Goal: Complete application form: Complete application form

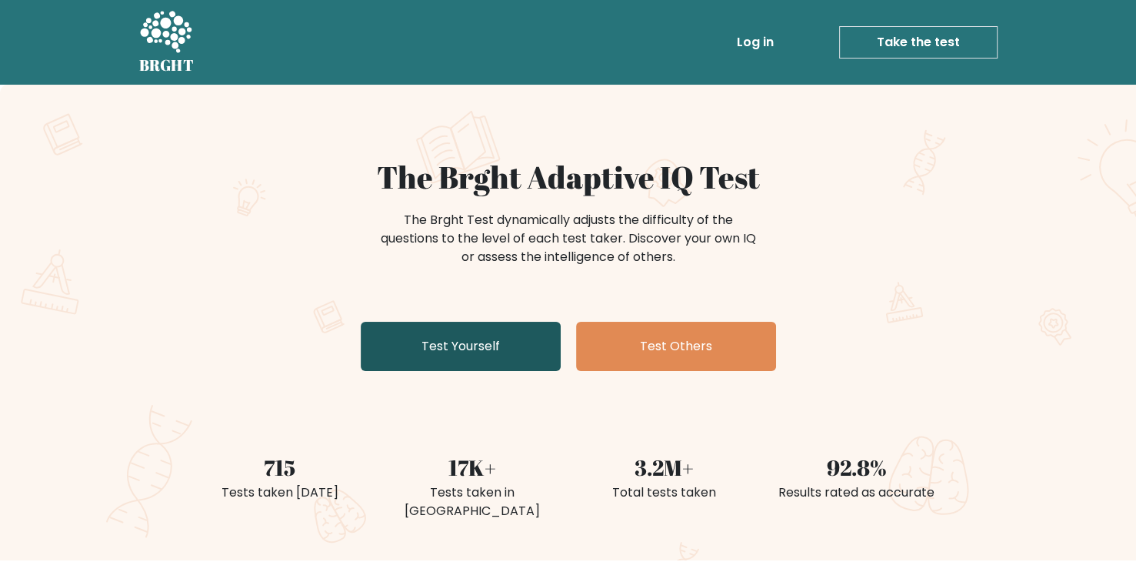
click at [525, 371] on link "Test Yourself" at bounding box center [461, 346] width 200 height 49
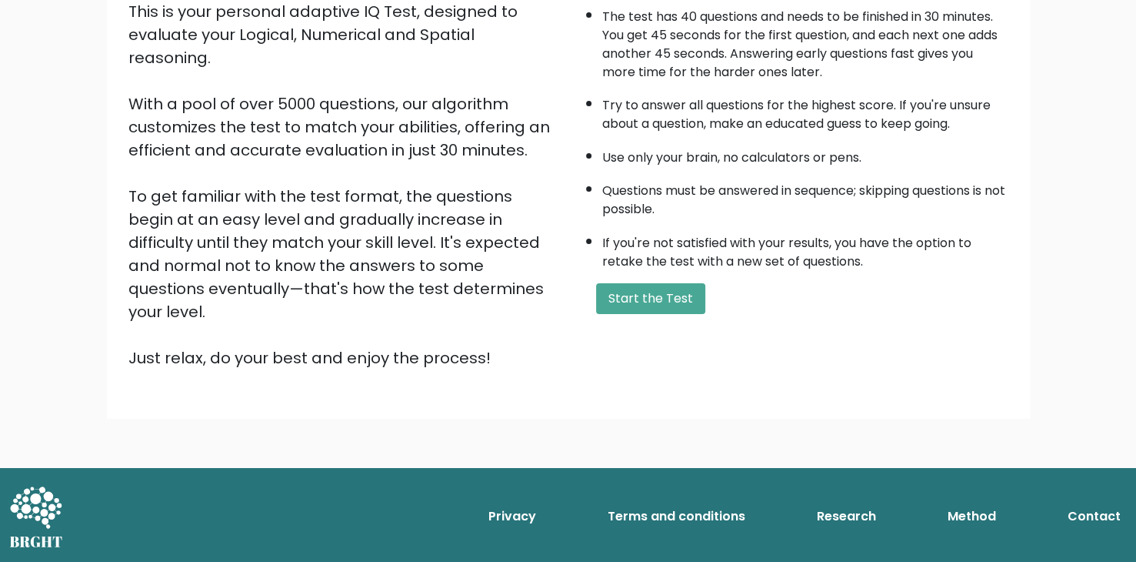
scroll to position [435, 0]
click at [657, 283] on button "Start the Test" at bounding box center [650, 298] width 109 height 31
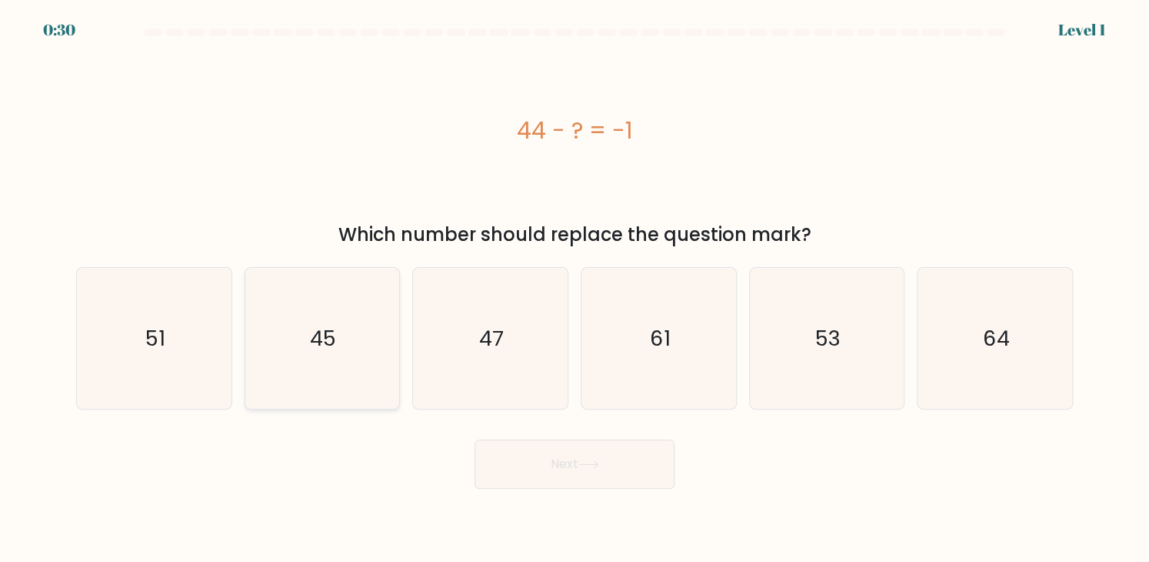
click at [365, 327] on icon "45" at bounding box center [322, 338] width 141 height 141
click at [575, 288] on input "b. 45" at bounding box center [575, 285] width 1 height 8
radio input "true"
click at [548, 481] on button "Next" at bounding box center [575, 463] width 200 height 49
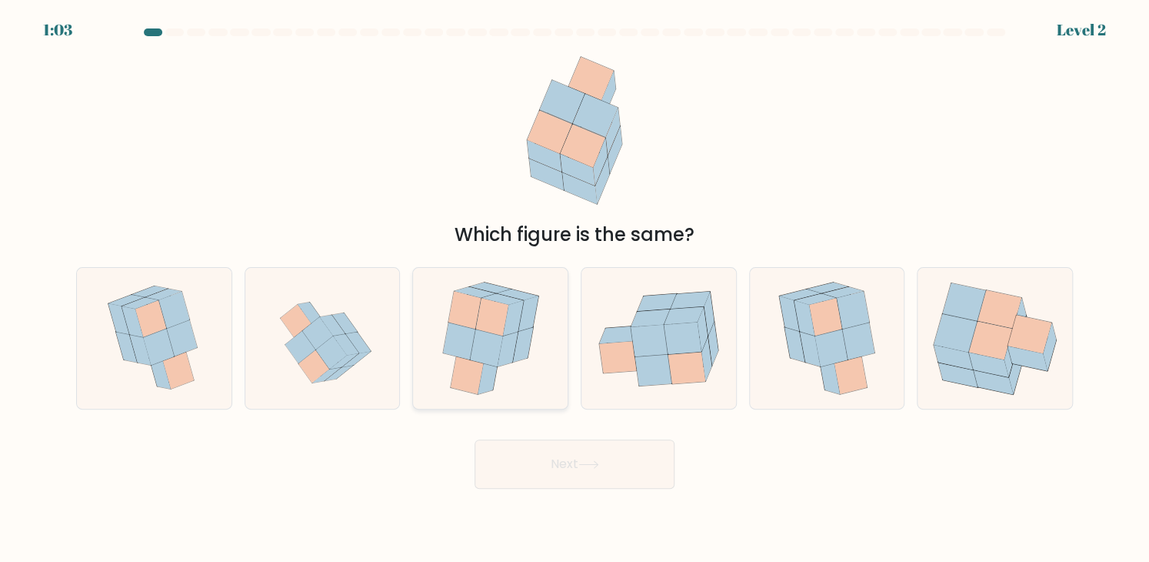
click at [522, 385] on icon at bounding box center [490, 338] width 117 height 141
click at [575, 288] on input "c." at bounding box center [575, 285] width 1 height 8
radio input "true"
click at [581, 466] on button "Next" at bounding box center [575, 463] width 200 height 49
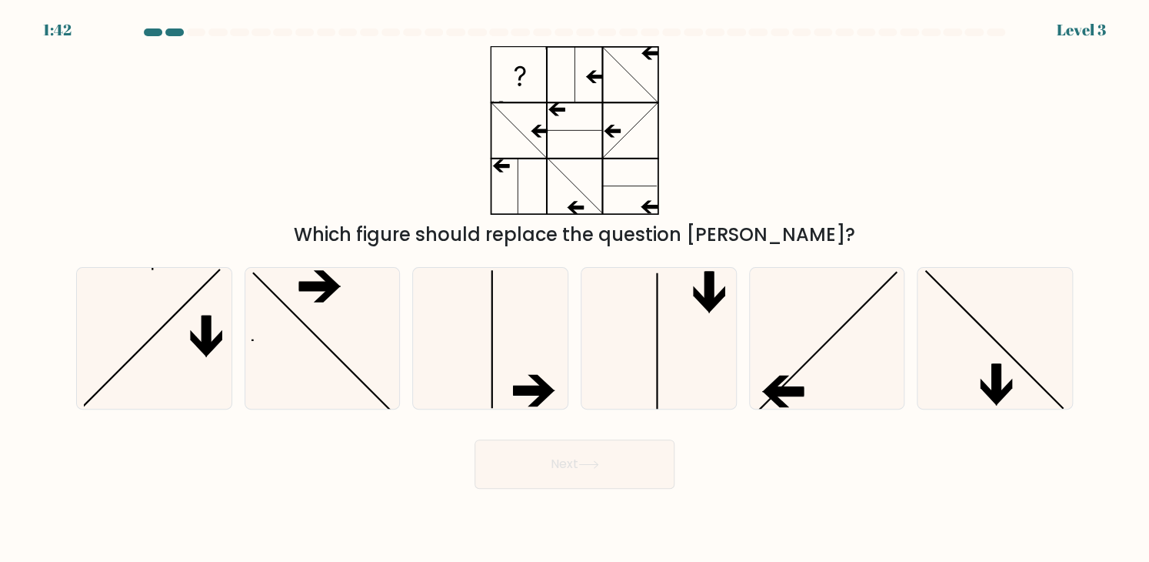
click at [581, 466] on button "Next" at bounding box center [575, 463] width 200 height 49
click at [794, 152] on div "Which figure should replace the question mark?" at bounding box center [574, 147] width 1015 height 202
click at [677, 345] on icon at bounding box center [658, 338] width 141 height 141
click at [575, 288] on input "d." at bounding box center [575, 285] width 1 height 8
radio input "true"
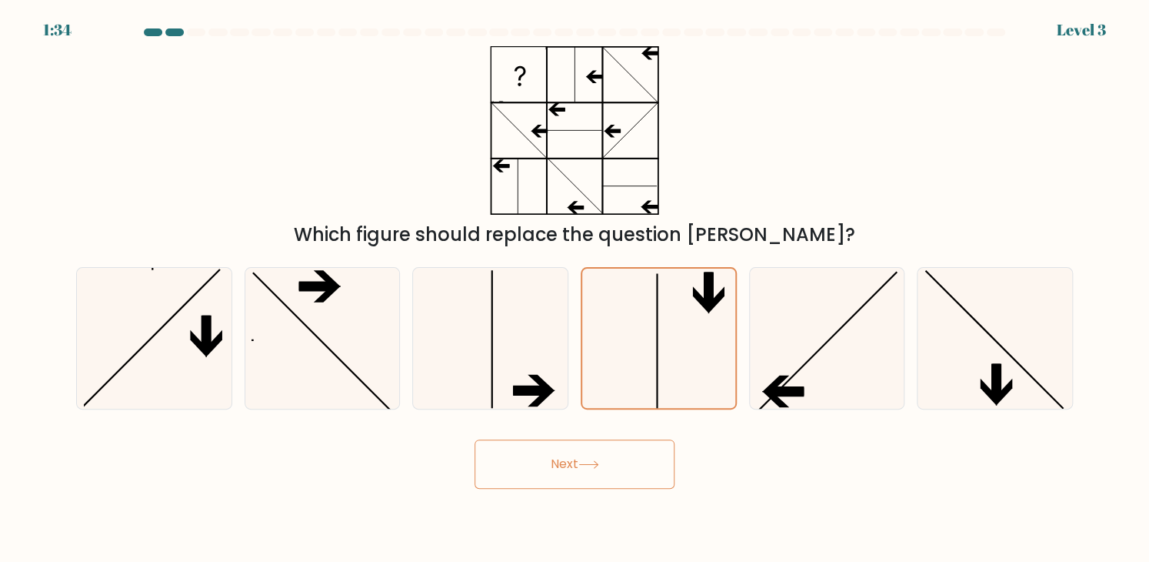
click at [632, 484] on button "Next" at bounding box center [575, 463] width 200 height 49
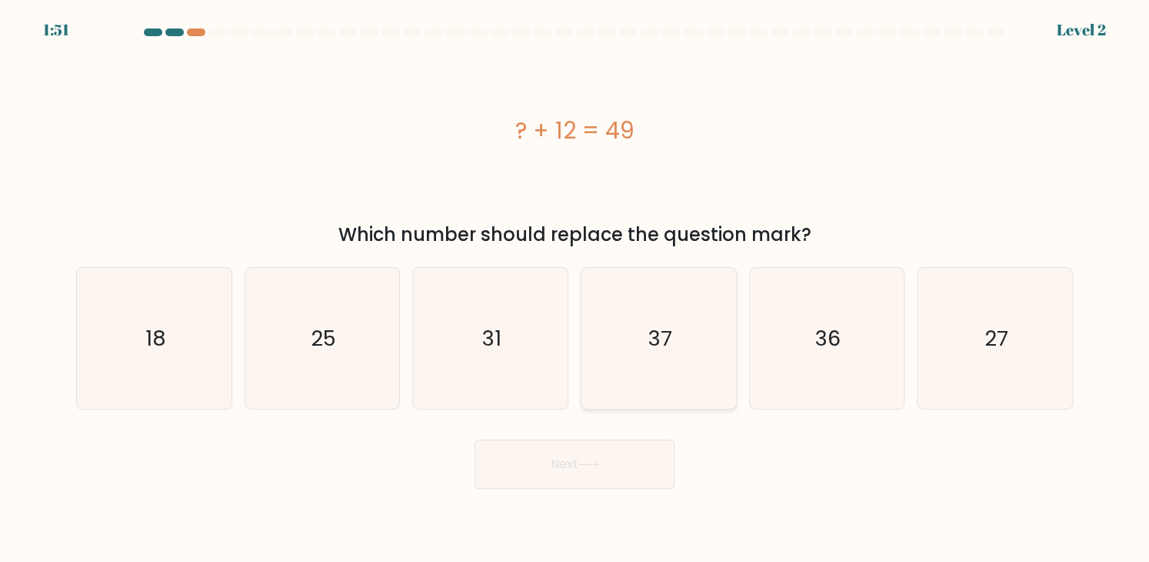
click at [612, 339] on icon "37" at bounding box center [658, 338] width 141 height 141
click at [575, 288] on input "d. 37" at bounding box center [575, 285] width 1 height 8
radio input "true"
click at [612, 484] on button "Next" at bounding box center [575, 463] width 200 height 49
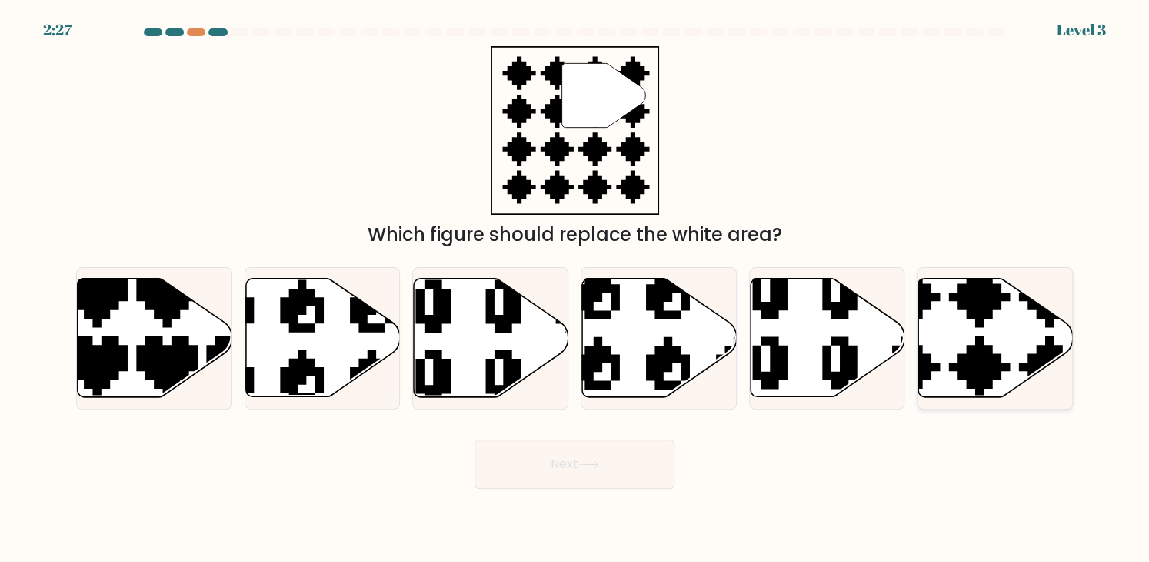
click at [980, 317] on icon at bounding box center [945, 402] width 272 height 272
click at [575, 288] on input "f." at bounding box center [575, 285] width 1 height 8
radio input "true"
click at [600, 487] on button "Next" at bounding box center [575, 463] width 200 height 49
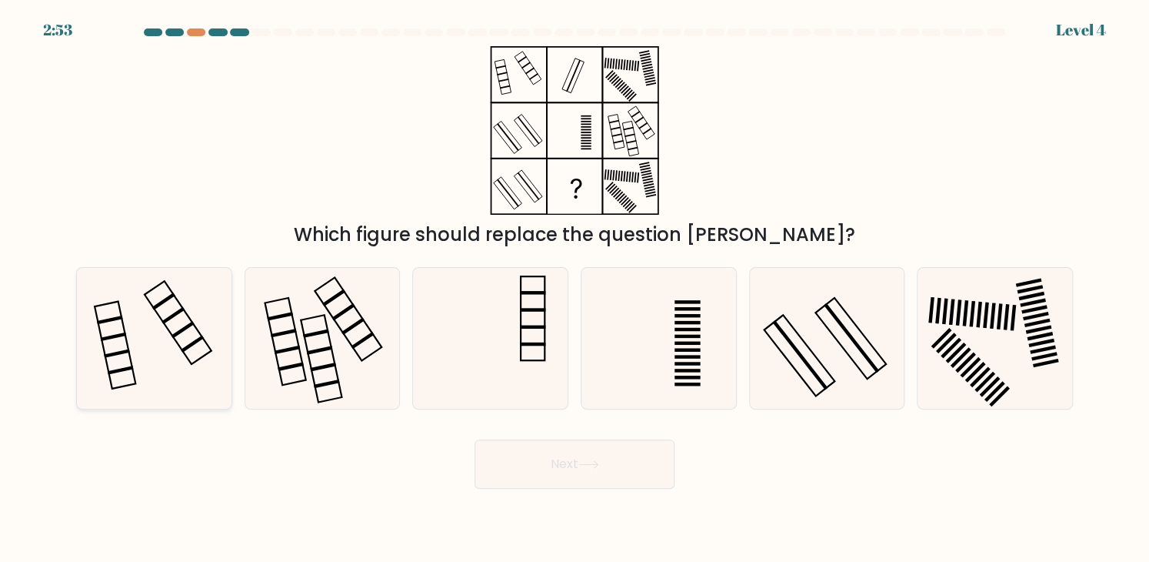
click at [163, 342] on icon at bounding box center [154, 338] width 141 height 141
click at [575, 288] on input "a." at bounding box center [575, 285] width 1 height 8
radio input "true"
click at [536, 488] on button "Next" at bounding box center [575, 463] width 200 height 49
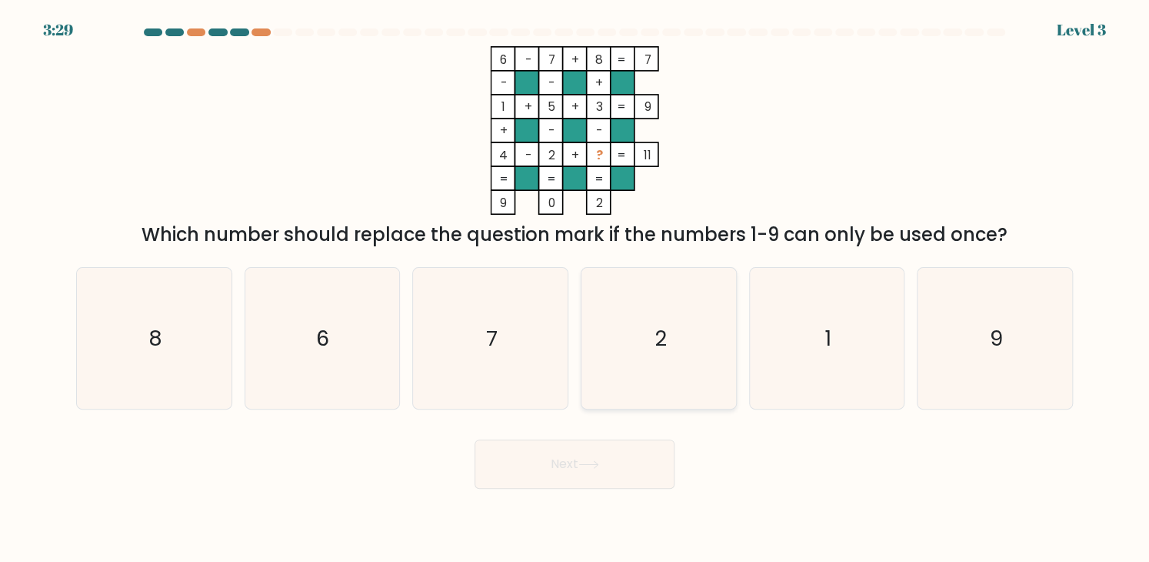
click at [645, 320] on icon "2" at bounding box center [658, 338] width 141 height 141
click at [575, 288] on input "d. 2" at bounding box center [575, 285] width 1 height 8
radio input "true"
click at [635, 478] on button "Next" at bounding box center [575, 463] width 200 height 49
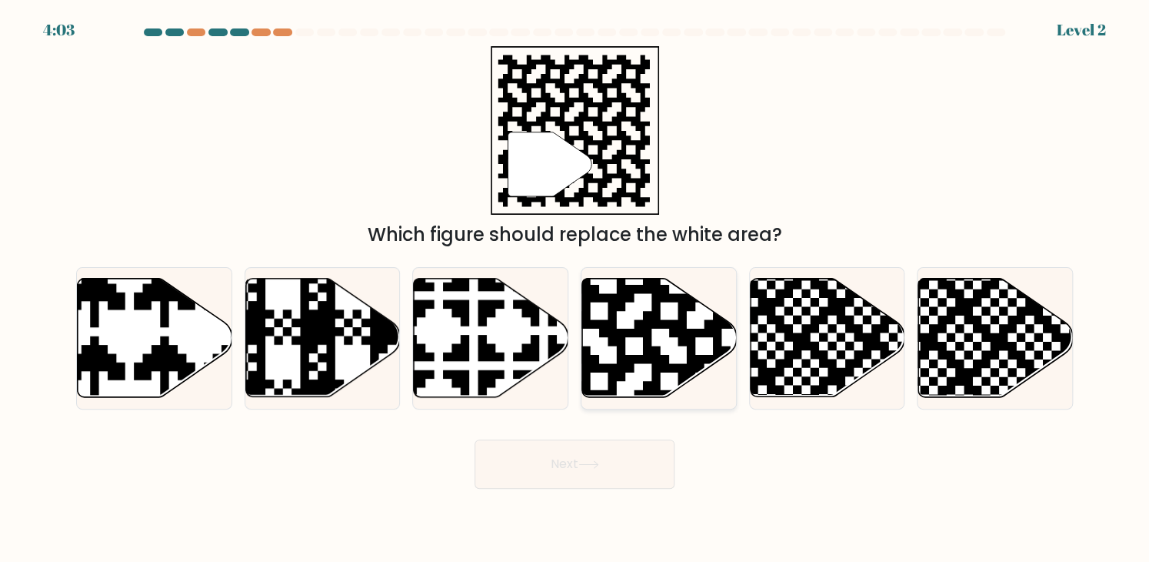
click at [636, 353] on icon at bounding box center [659, 337] width 155 height 118
click at [575, 288] on input "d." at bounding box center [575, 285] width 1 height 8
radio input "true"
click at [637, 482] on button "Next" at bounding box center [575, 463] width 200 height 49
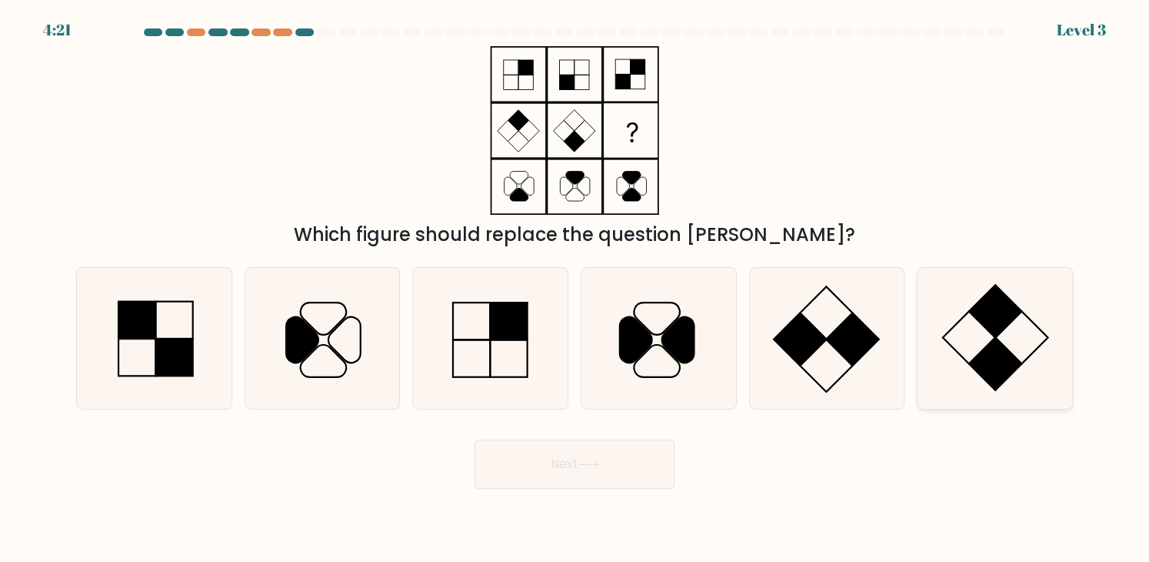
click at [969, 342] on icon at bounding box center [995, 338] width 141 height 141
click at [575, 288] on input "f." at bounding box center [575, 285] width 1 height 8
radio input "true"
click at [646, 488] on button "Next" at bounding box center [575, 463] width 200 height 49
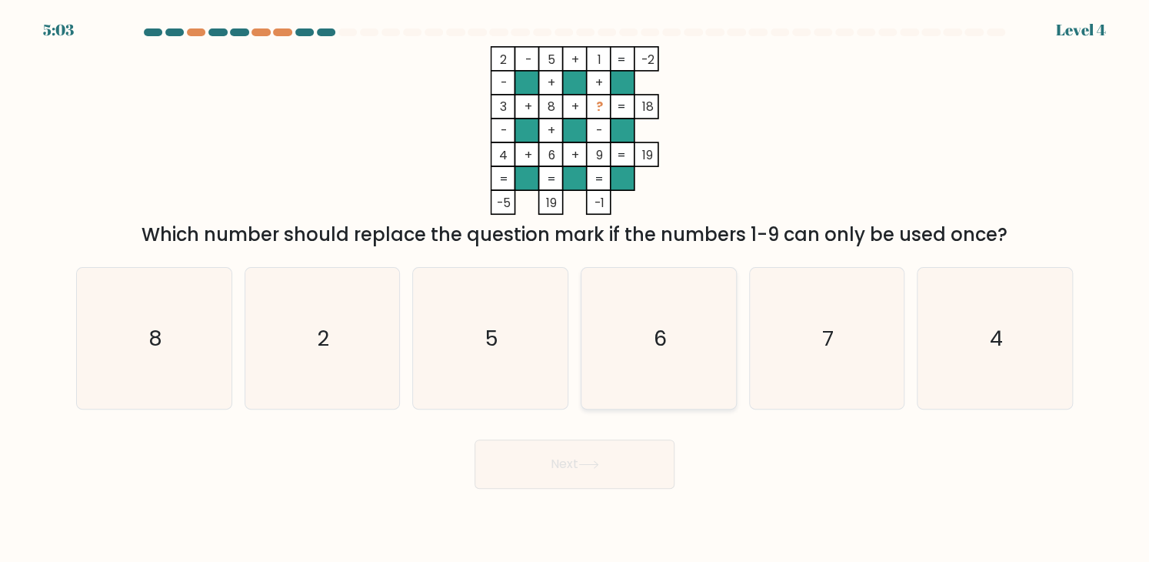
click at [691, 360] on icon "6" at bounding box center [658, 338] width 141 height 141
click at [575, 288] on input "d. 6" at bounding box center [575, 285] width 1 height 8
radio input "true"
click at [622, 475] on button "Next" at bounding box center [575, 463] width 200 height 49
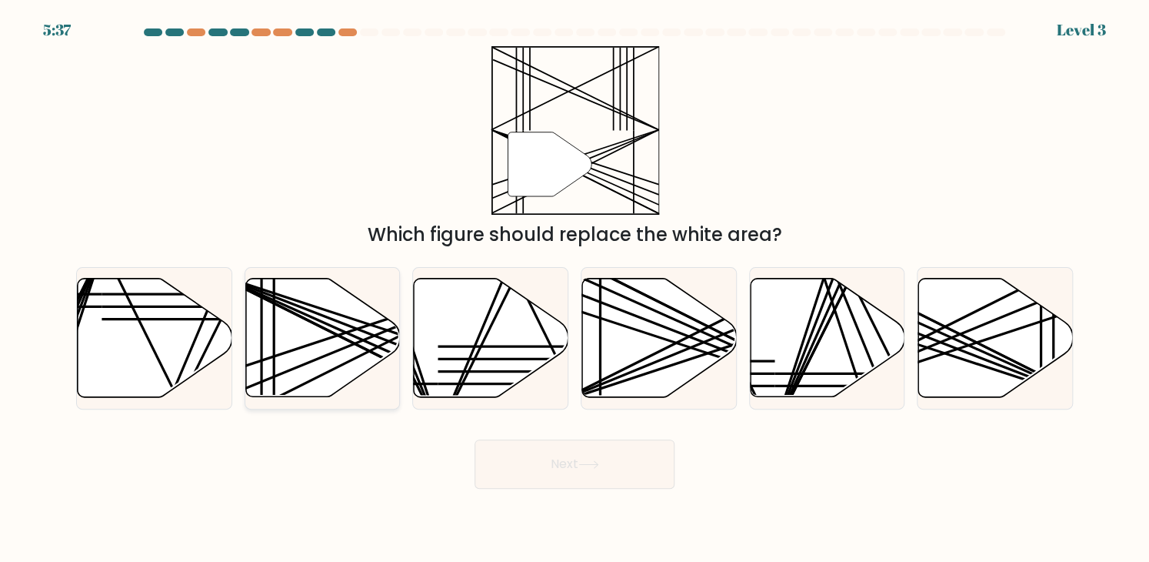
click at [348, 342] on line at bounding box center [369, 343] width 308 height 138
click at [575, 288] on input "b." at bounding box center [575, 285] width 1 height 8
radio input "true"
click at [535, 473] on button "Next" at bounding box center [575, 463] width 200 height 49
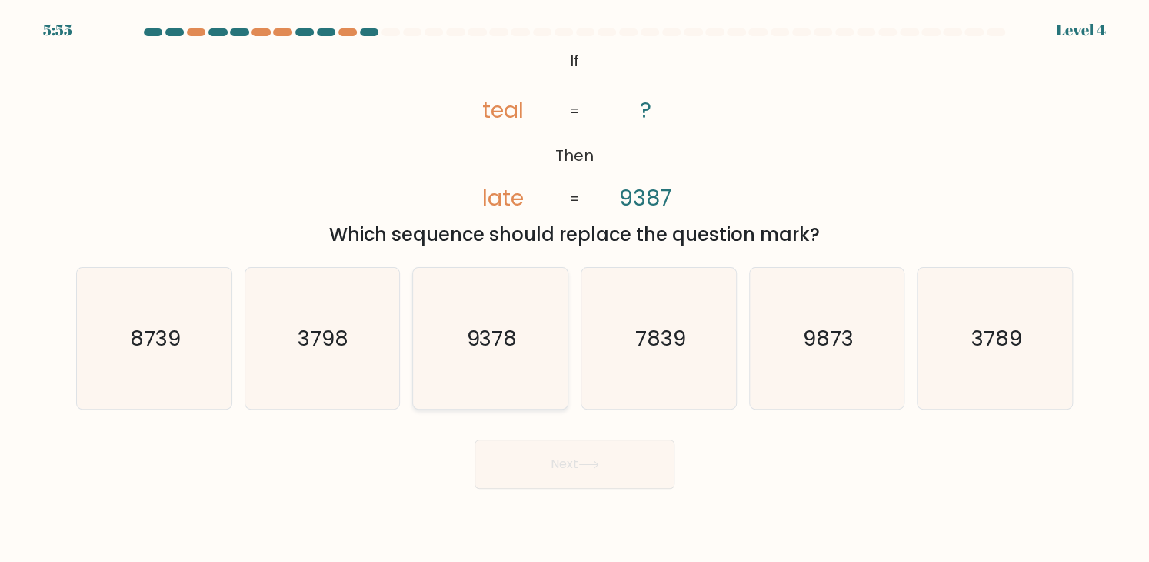
click at [505, 329] on icon "9378" at bounding box center [490, 338] width 141 height 141
click at [575, 288] on input "c. 9378" at bounding box center [575, 285] width 1 height 8
radio input "true"
click at [585, 468] on button "Next" at bounding box center [575, 463] width 200 height 49
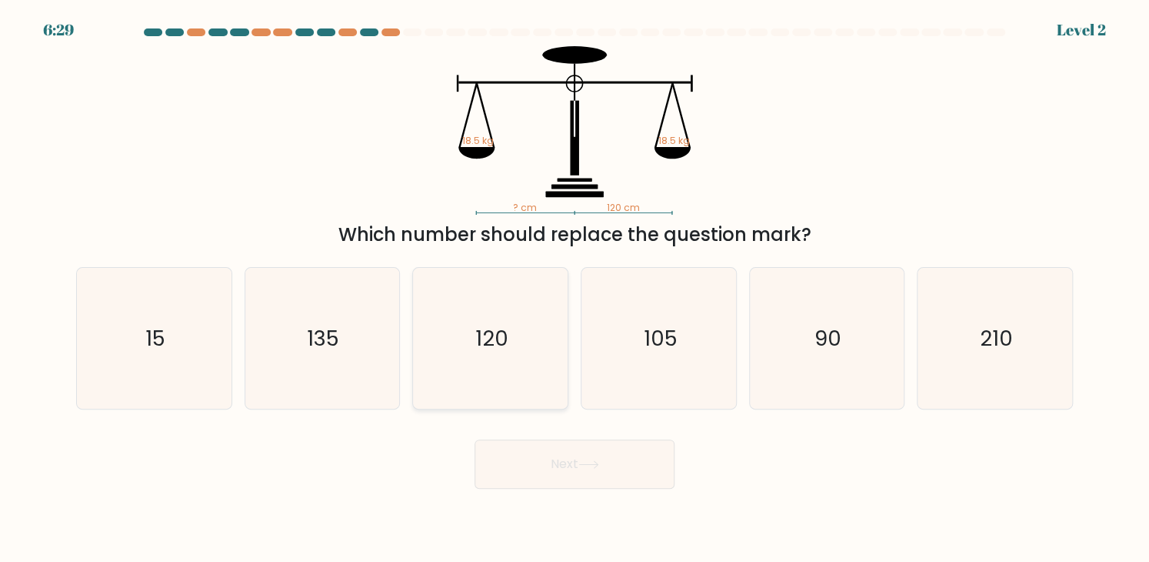
click at [517, 300] on icon "120" at bounding box center [490, 338] width 141 height 141
click at [575, 288] on input "c. 120" at bounding box center [575, 285] width 1 height 8
radio input "true"
click at [570, 479] on button "Next" at bounding box center [575, 463] width 200 height 49
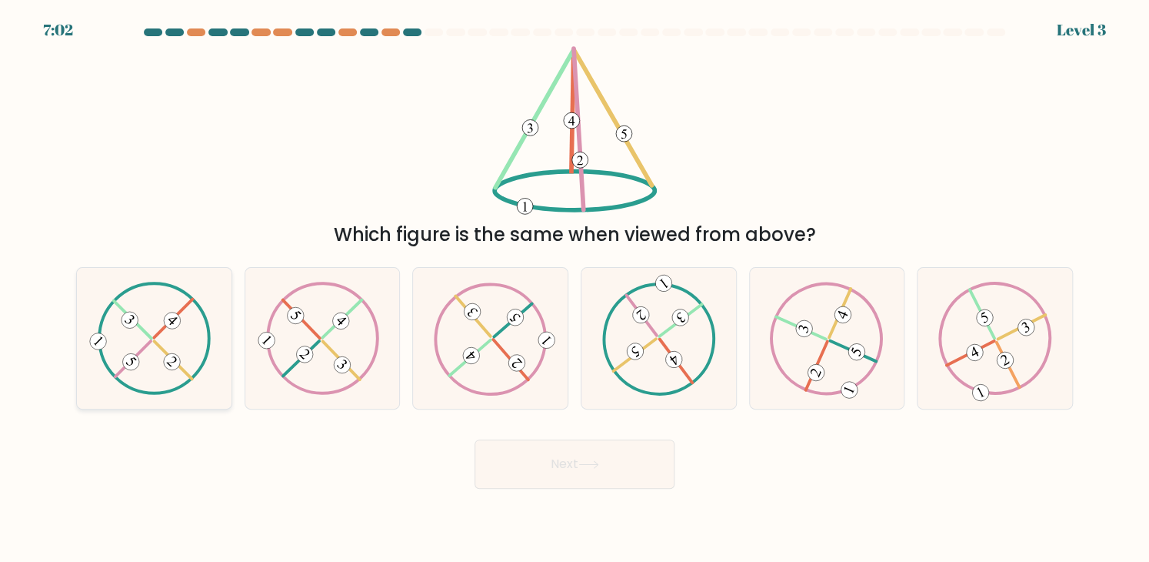
click at [219, 330] on div at bounding box center [154, 338] width 156 height 142
click at [575, 288] on input "a." at bounding box center [575, 285] width 1 height 8
radio input "true"
click at [604, 488] on button "Next" at bounding box center [575, 463] width 200 height 49
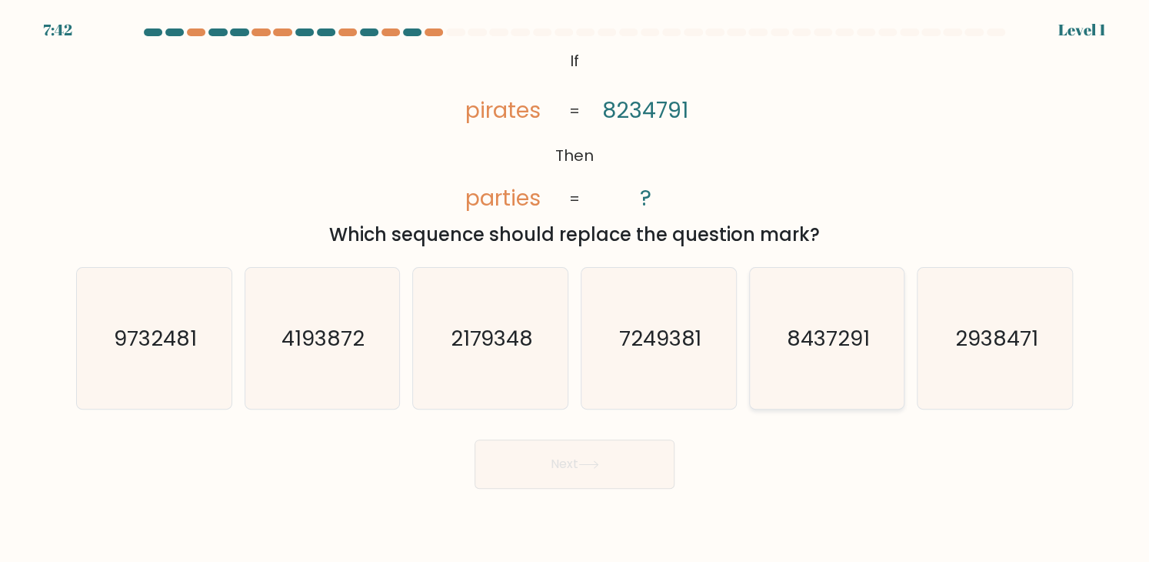
click at [862, 352] on text "8437291" at bounding box center [828, 338] width 83 height 30
click at [575, 288] on input "e. 8437291" at bounding box center [575, 285] width 1 height 8
radio input "true"
click at [649, 460] on button "Next" at bounding box center [575, 463] width 200 height 49
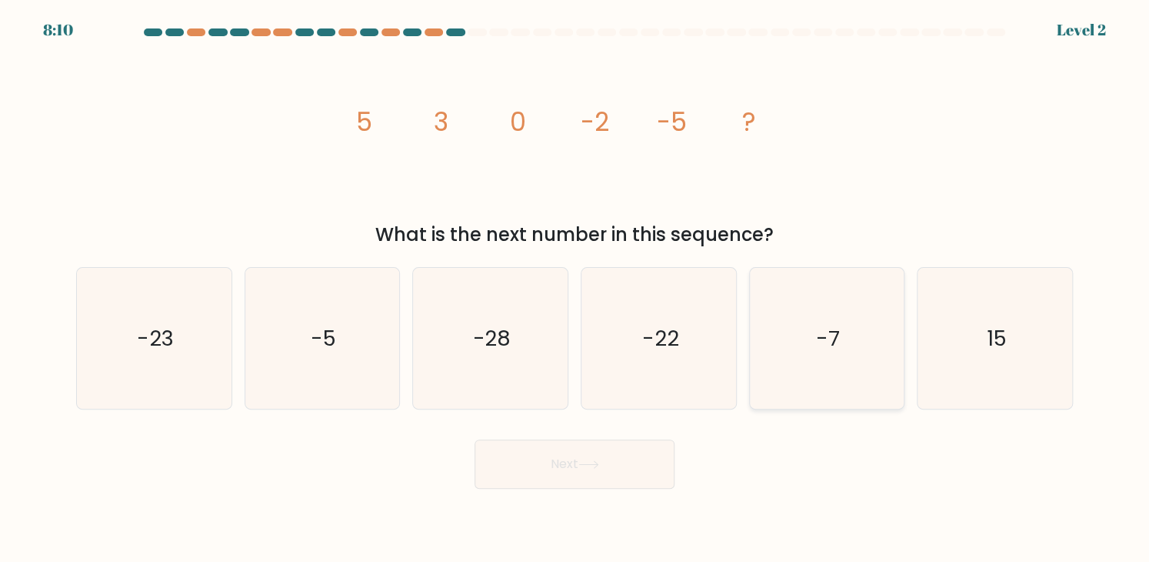
click at [856, 339] on icon "-7" at bounding box center [826, 338] width 141 height 141
click at [575, 288] on input "e. -7" at bounding box center [575, 285] width 1 height 8
radio input "true"
click at [612, 482] on button "Next" at bounding box center [575, 463] width 200 height 49
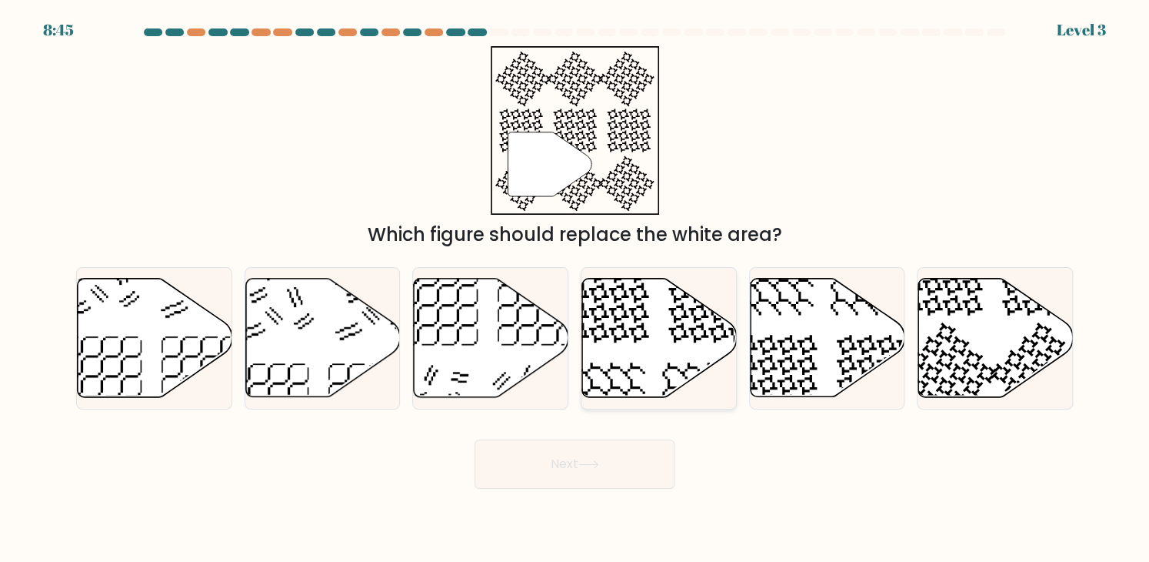
click at [643, 327] on icon at bounding box center [659, 337] width 155 height 118
click at [575, 288] on input "d." at bounding box center [575, 285] width 1 height 8
radio input "true"
click at [652, 473] on button "Next" at bounding box center [575, 463] width 200 height 49
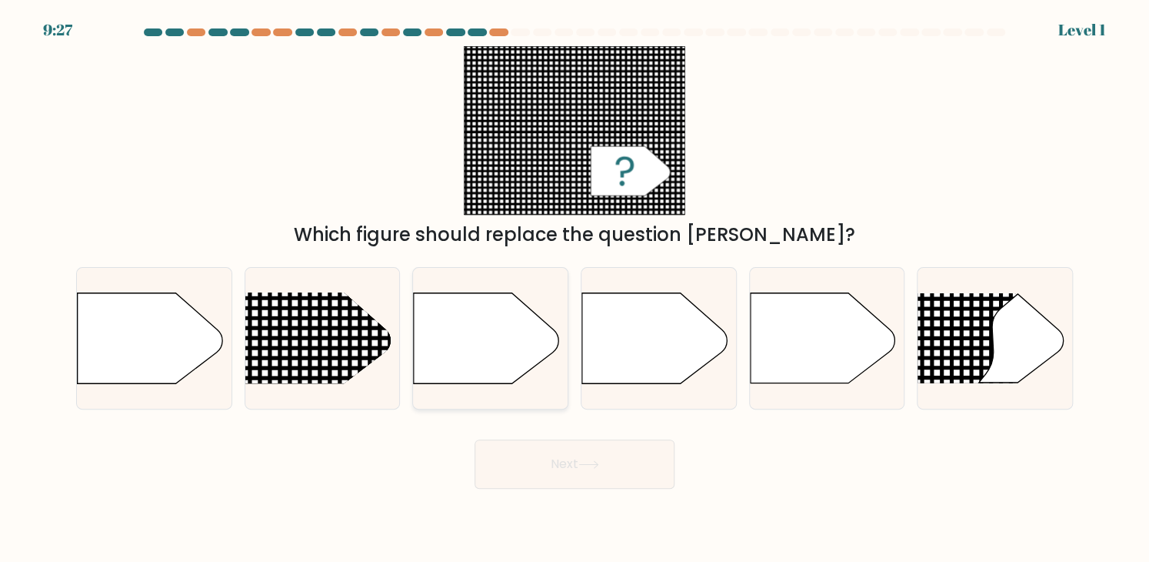
click at [555, 344] on icon at bounding box center [486, 338] width 145 height 90
click at [575, 288] on input "c." at bounding box center [575, 285] width 1 height 8
radio input "true"
click at [588, 453] on button "Next" at bounding box center [575, 463] width 200 height 49
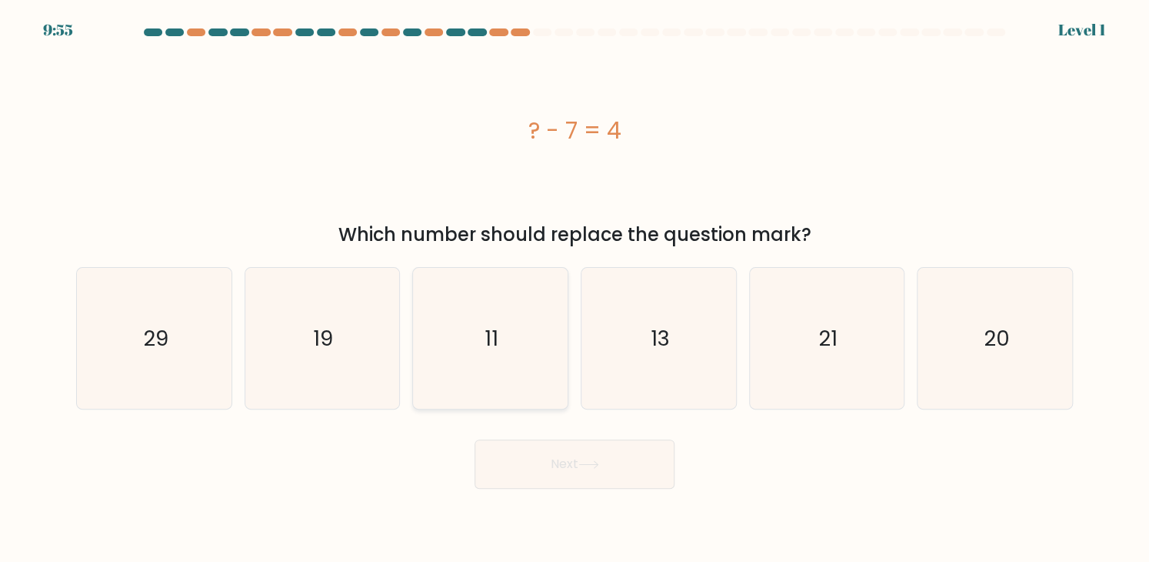
click at [529, 349] on icon "11" at bounding box center [490, 338] width 141 height 141
click at [575, 288] on input "c. 11" at bounding box center [575, 285] width 1 height 8
radio input "true"
click at [567, 468] on button "Next" at bounding box center [575, 463] width 200 height 49
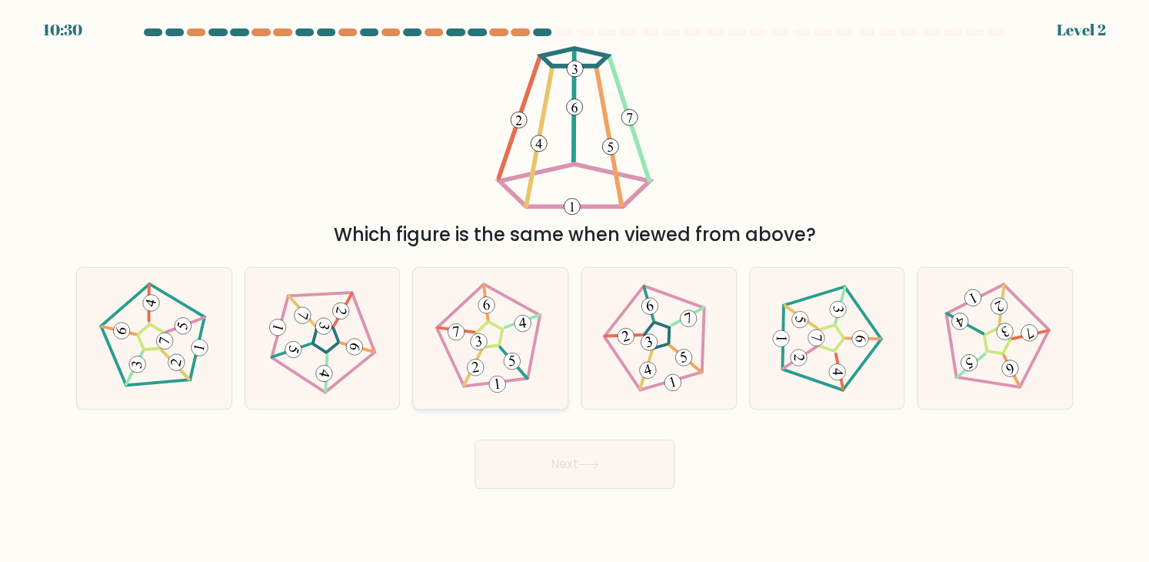
click at [532, 358] on 190 at bounding box center [489, 333] width 115 height 111
click at [575, 288] on input "c." at bounding box center [575, 285] width 1 height 8
radio input "true"
click at [569, 465] on button "Next" at bounding box center [575, 463] width 200 height 49
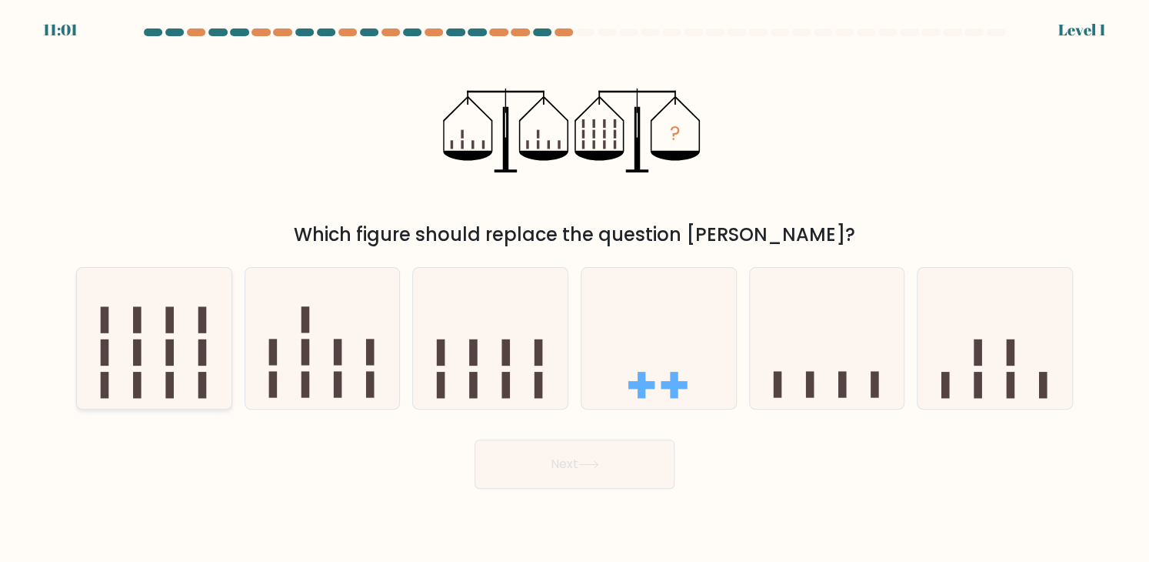
click at [168, 344] on icon at bounding box center [154, 338] width 155 height 128
click at [575, 288] on input "a." at bounding box center [575, 285] width 1 height 8
radio input "true"
click at [525, 485] on button "Next" at bounding box center [575, 463] width 200 height 49
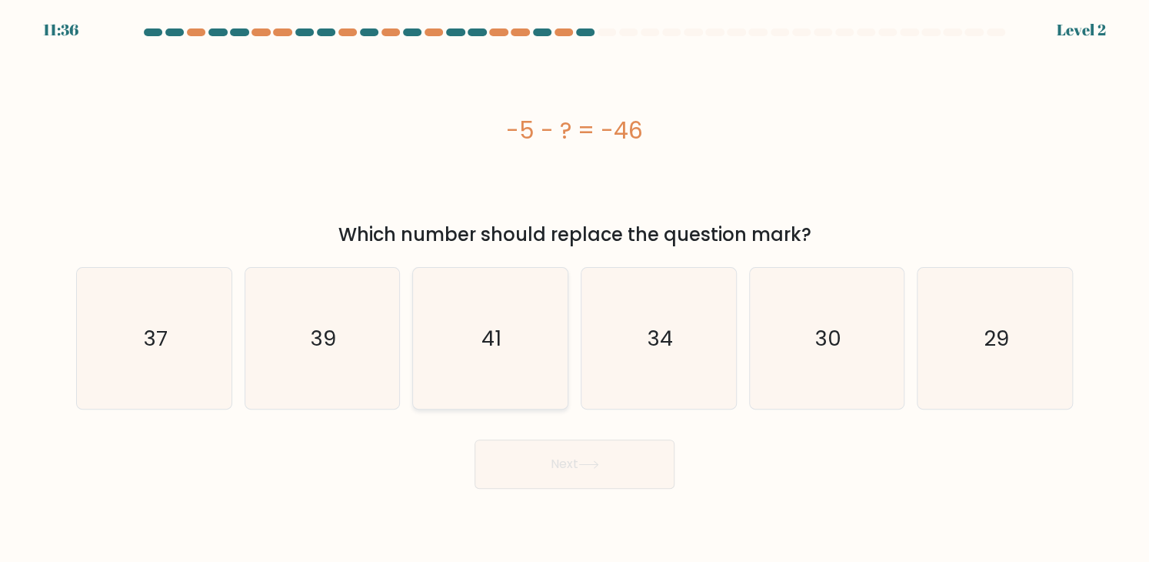
click at [494, 323] on icon "41" at bounding box center [490, 338] width 141 height 141
click at [575, 288] on input "c. 41" at bounding box center [575, 285] width 1 height 8
radio input "true"
click at [551, 481] on button "Next" at bounding box center [575, 463] width 200 height 49
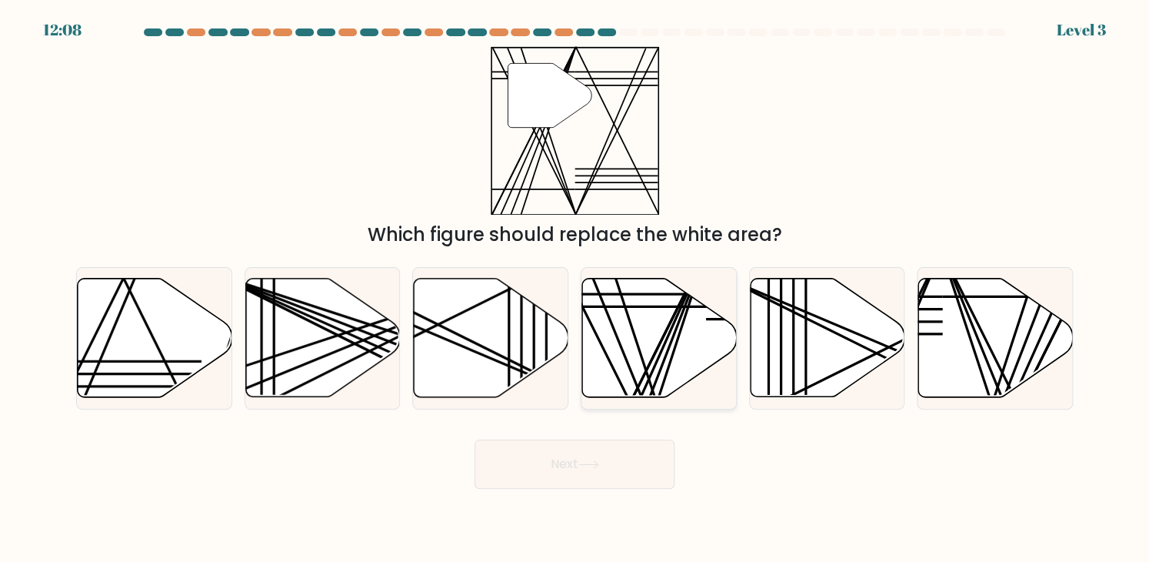
click at [634, 327] on icon at bounding box center [659, 337] width 155 height 118
click at [575, 288] on input "d." at bounding box center [575, 285] width 1 height 8
radio input "true"
click at [585, 484] on button "Next" at bounding box center [575, 463] width 200 height 49
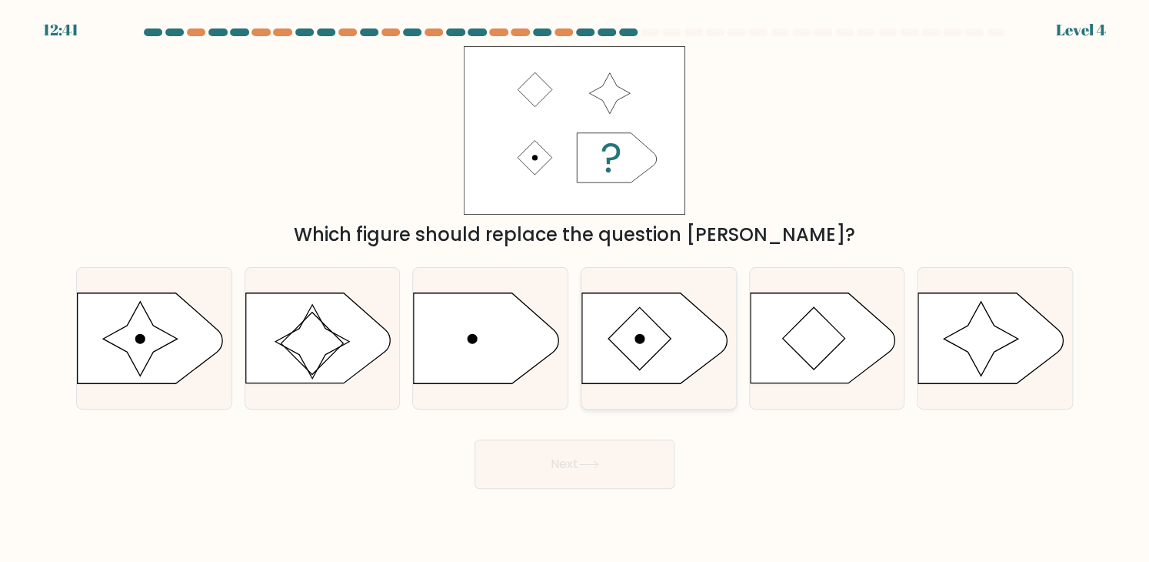
click at [667, 355] on icon at bounding box center [654, 338] width 145 height 90
click at [575, 288] on input "d." at bounding box center [575, 285] width 1 height 8
radio input "true"
click at [803, 368] on icon at bounding box center [822, 338] width 145 height 90
click at [575, 288] on input "e." at bounding box center [575, 285] width 1 height 8
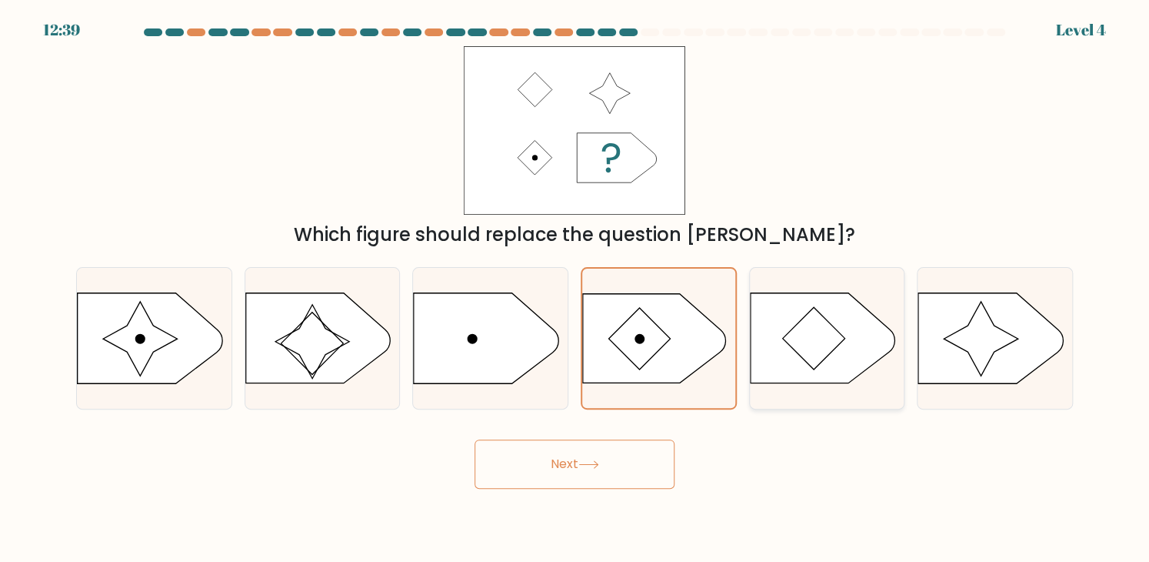
radio input "true"
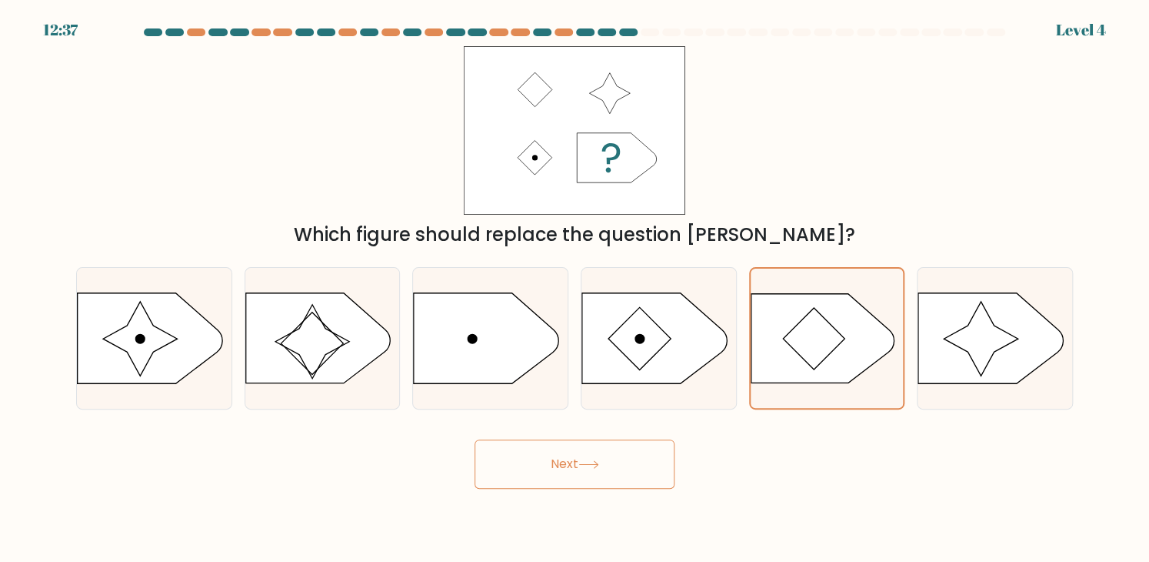
click at [603, 471] on button "Next" at bounding box center [575, 463] width 200 height 49
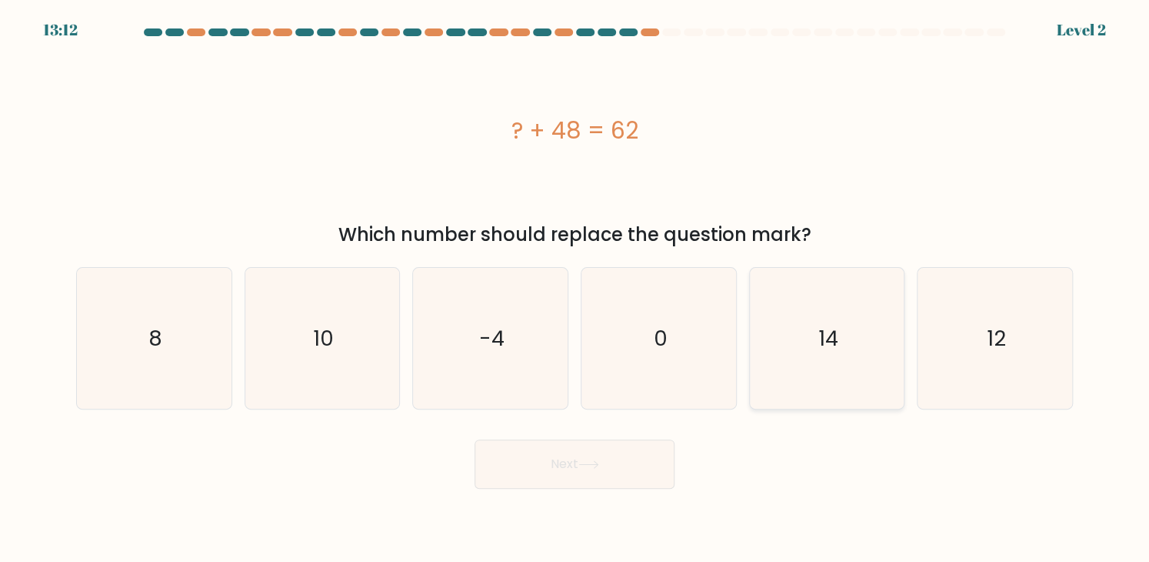
click at [770, 308] on icon "14" at bounding box center [826, 338] width 141 height 141
click at [575, 288] on input "e. 14" at bounding box center [575, 285] width 1 height 8
radio input "true"
click at [623, 477] on button "Next" at bounding box center [575, 463] width 200 height 49
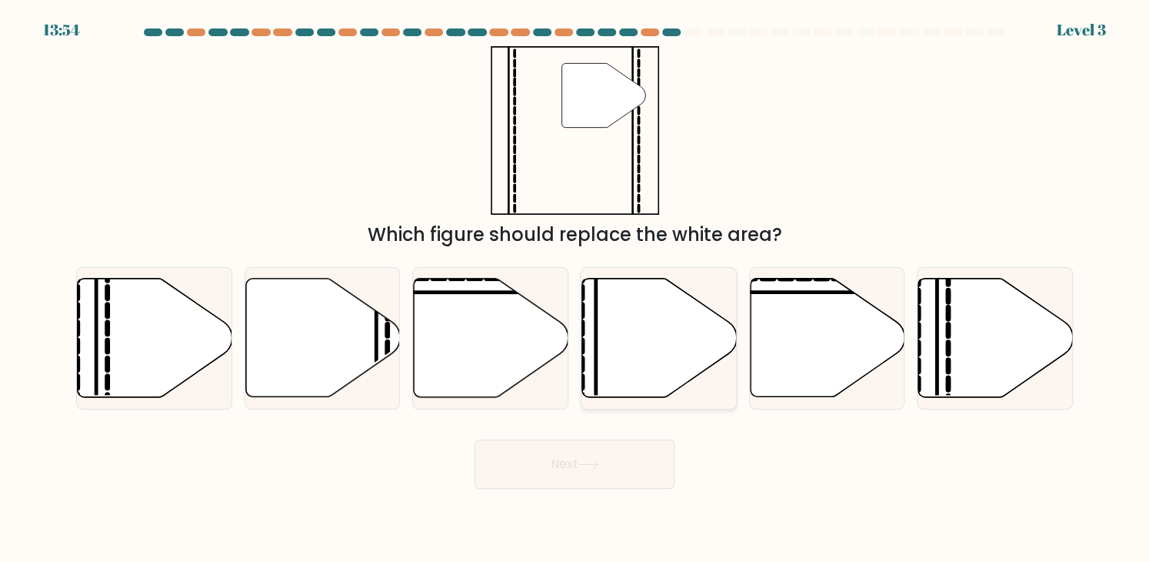
click at [652, 325] on icon at bounding box center [659, 337] width 155 height 118
click at [575, 288] on input "d." at bounding box center [575, 285] width 1 height 8
radio input "true"
click at [940, 358] on icon at bounding box center [995, 337] width 155 height 118
click at [575, 288] on input "f." at bounding box center [575, 285] width 1 height 8
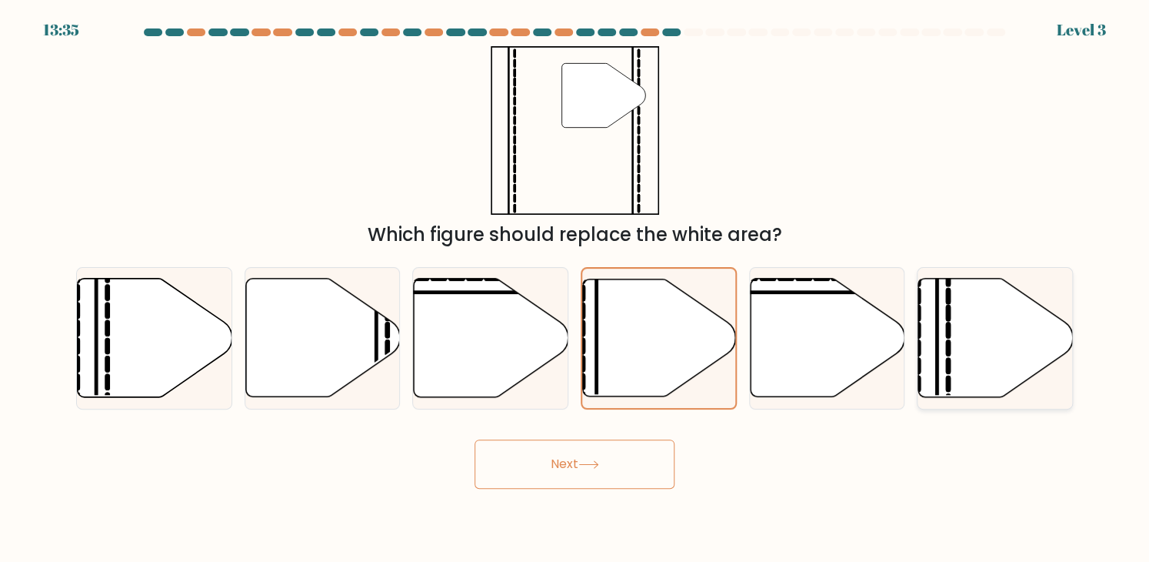
radio input "true"
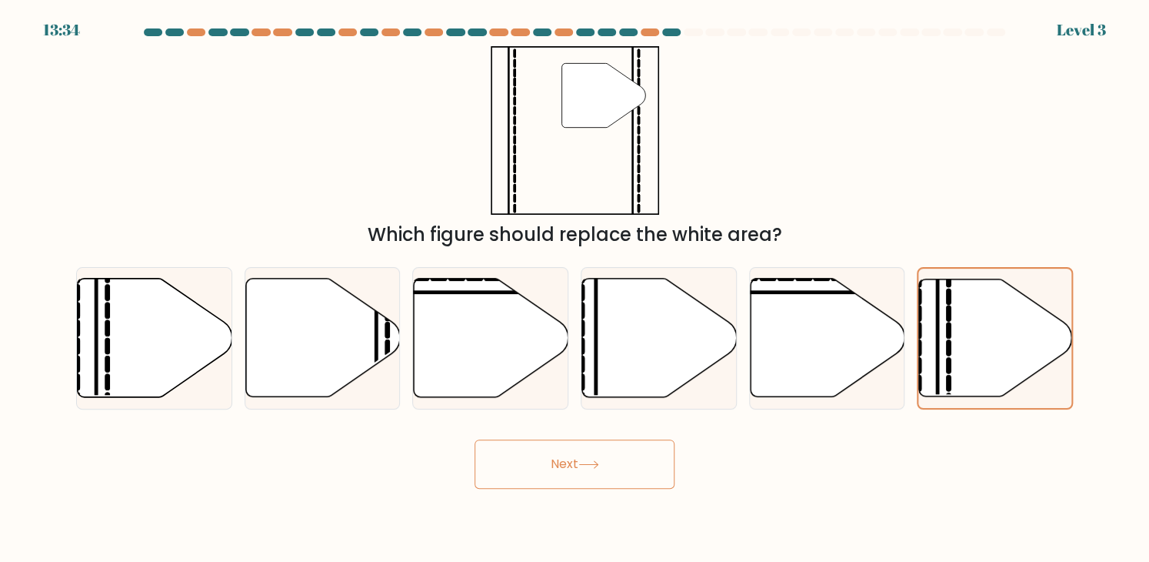
click at [649, 478] on button "Next" at bounding box center [575, 463] width 200 height 49
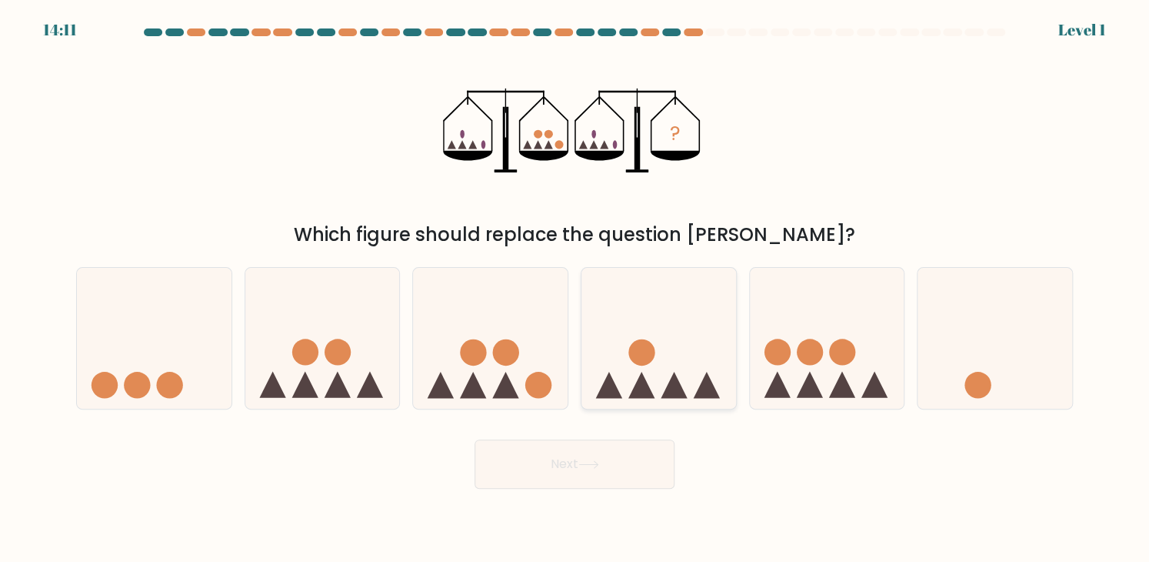
click at [668, 347] on icon at bounding box center [659, 338] width 155 height 128
click at [575, 288] on input "d." at bounding box center [575, 285] width 1 height 8
radio input "true"
click at [591, 467] on button "Next" at bounding box center [575, 463] width 200 height 49
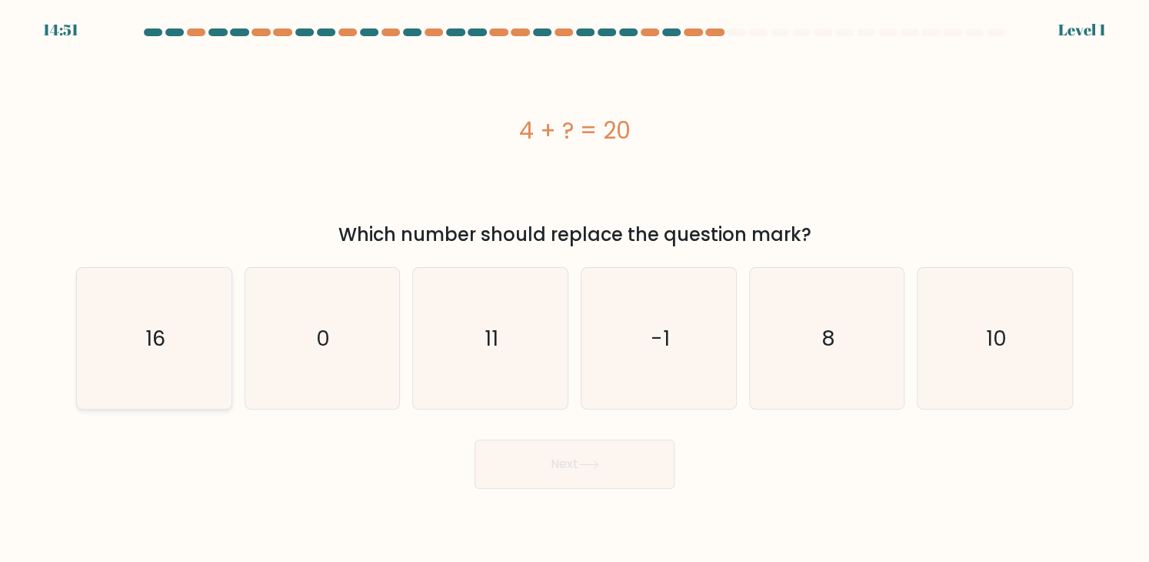
click at [194, 308] on icon "16" at bounding box center [154, 338] width 141 height 141
click at [575, 288] on input "a. 16" at bounding box center [575, 285] width 1 height 8
radio input "true"
click at [507, 464] on button "Next" at bounding box center [575, 463] width 200 height 49
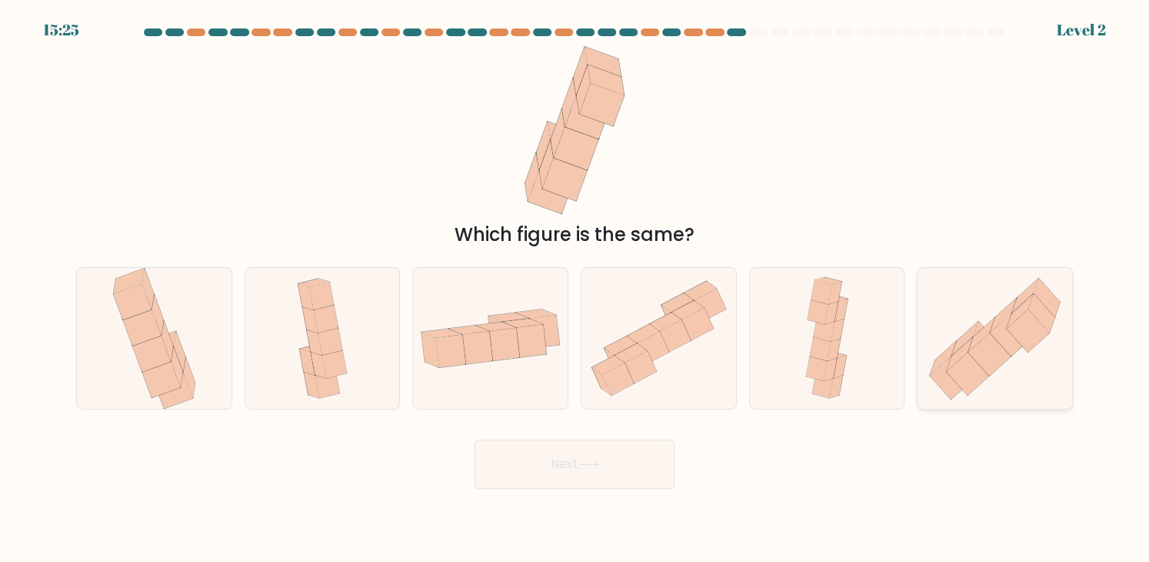
click at [969, 321] on icon at bounding box center [995, 338] width 155 height 135
click at [575, 288] on input "f." at bounding box center [575, 285] width 1 height 8
radio input "true"
click at [658, 468] on button "Next" at bounding box center [575, 463] width 200 height 49
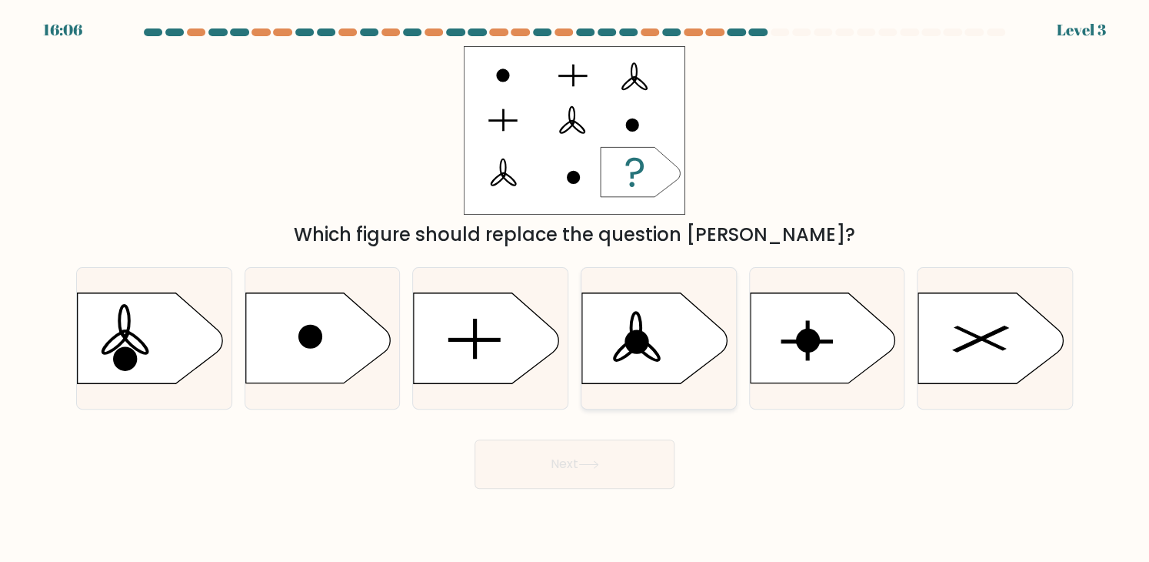
click at [640, 329] on ellipse at bounding box center [636, 327] width 10 height 30
click at [575, 288] on input "d." at bounding box center [575, 285] width 1 height 8
radio input "true"
click at [606, 485] on button "Next" at bounding box center [575, 463] width 200 height 49
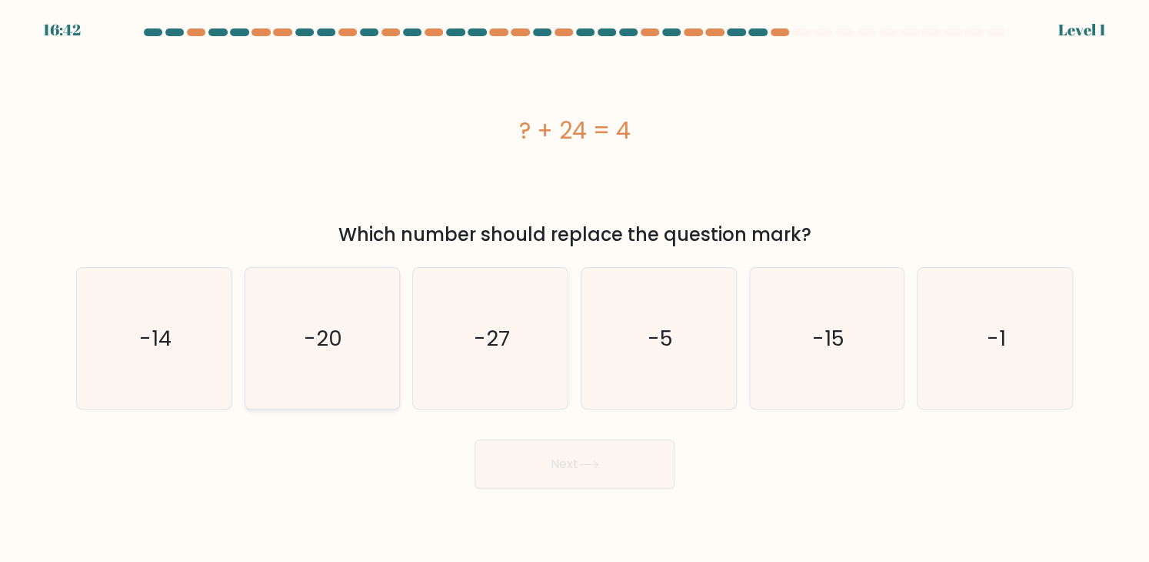
click at [397, 355] on div "-20" at bounding box center [323, 338] width 156 height 142
click at [575, 288] on input "b. -20" at bounding box center [575, 285] width 1 height 8
radio input "true"
click at [551, 476] on button "Next" at bounding box center [575, 463] width 200 height 49
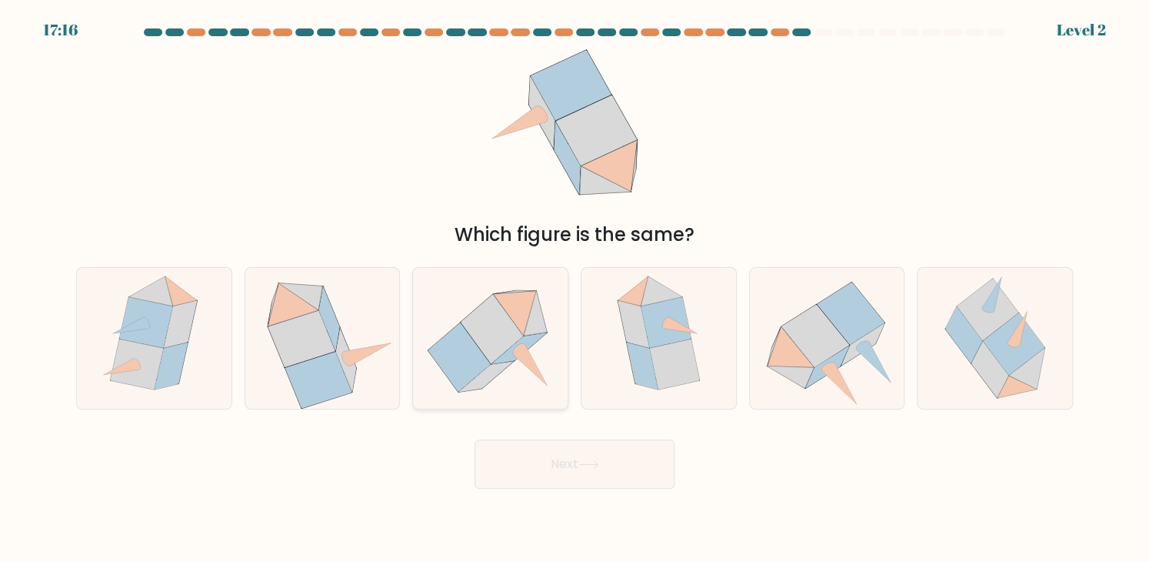
click at [523, 315] on icon at bounding box center [514, 312] width 43 height 45
click at [575, 288] on input "c." at bounding box center [575, 285] width 1 height 8
radio input "true"
click at [563, 452] on button "Next" at bounding box center [575, 463] width 200 height 49
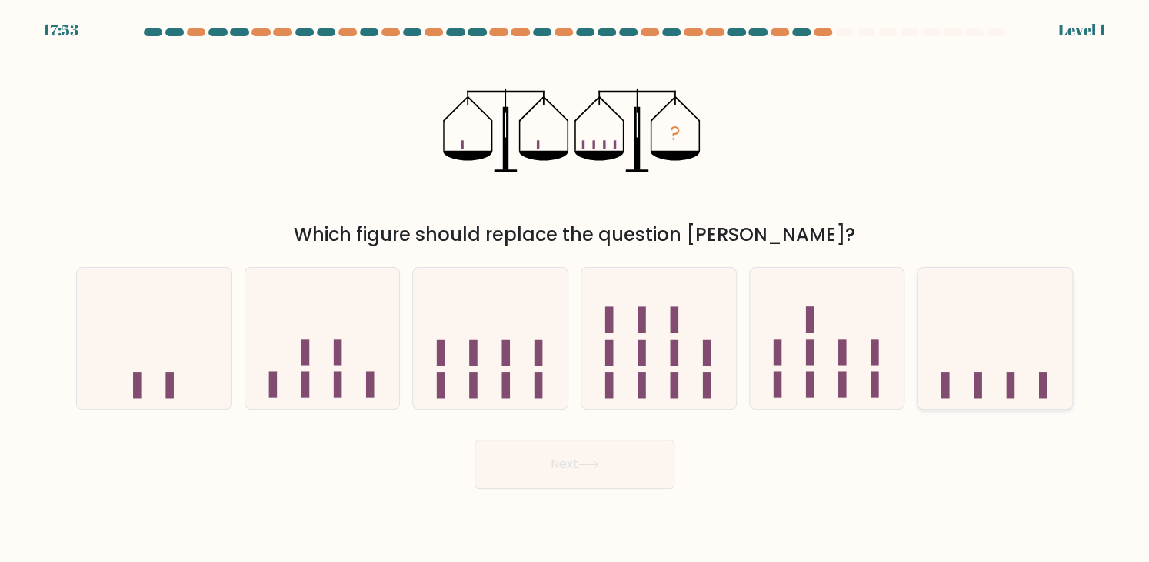
click at [949, 366] on icon at bounding box center [995, 338] width 155 height 128
click at [575, 288] on input "f." at bounding box center [575, 285] width 1 height 8
radio input "true"
click at [642, 463] on button "Next" at bounding box center [575, 463] width 200 height 49
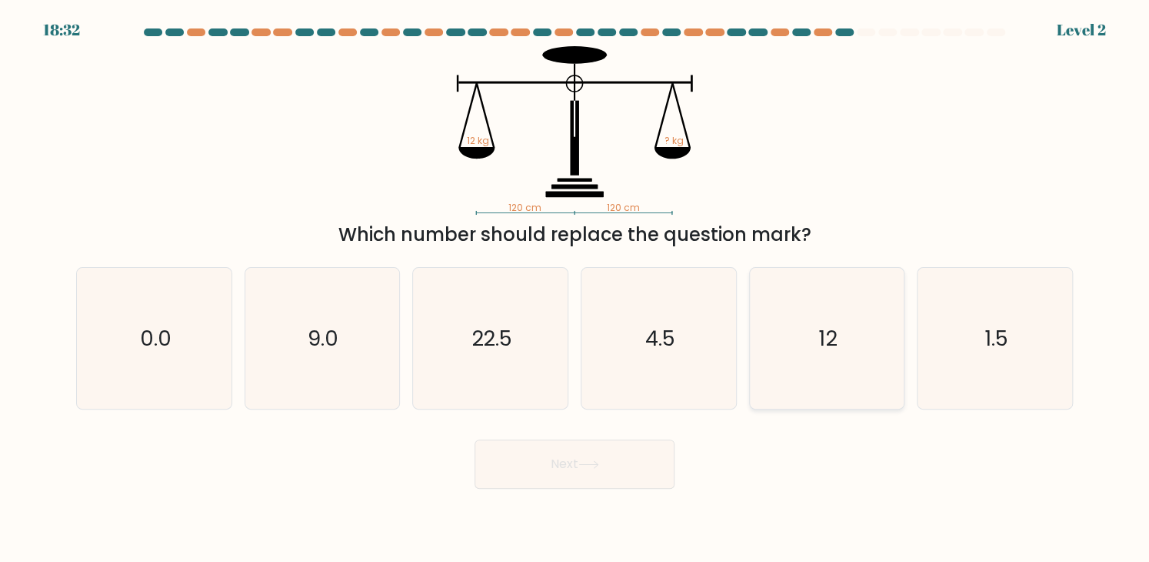
click at [790, 342] on icon "12" at bounding box center [826, 338] width 141 height 141
click at [575, 288] on input "e. 12" at bounding box center [575, 285] width 1 height 8
radio input "true"
click at [596, 488] on button "Next" at bounding box center [575, 463] width 200 height 49
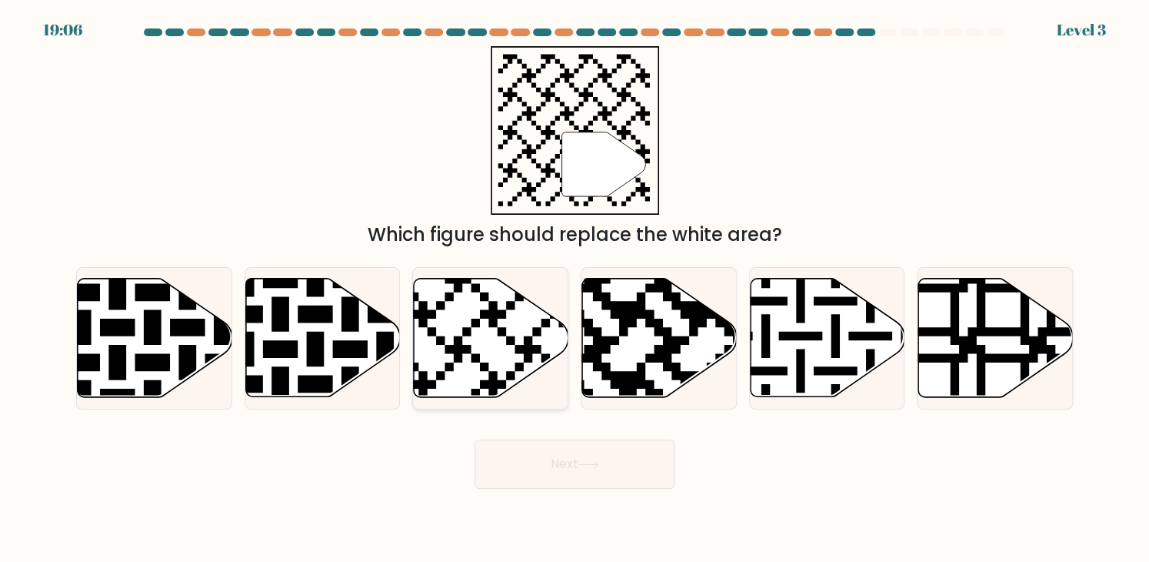
click at [541, 356] on icon at bounding box center [491, 337] width 155 height 118
click at [575, 288] on input "c." at bounding box center [575, 285] width 1 height 8
radio input "true"
click at [570, 458] on button "Next" at bounding box center [575, 463] width 200 height 49
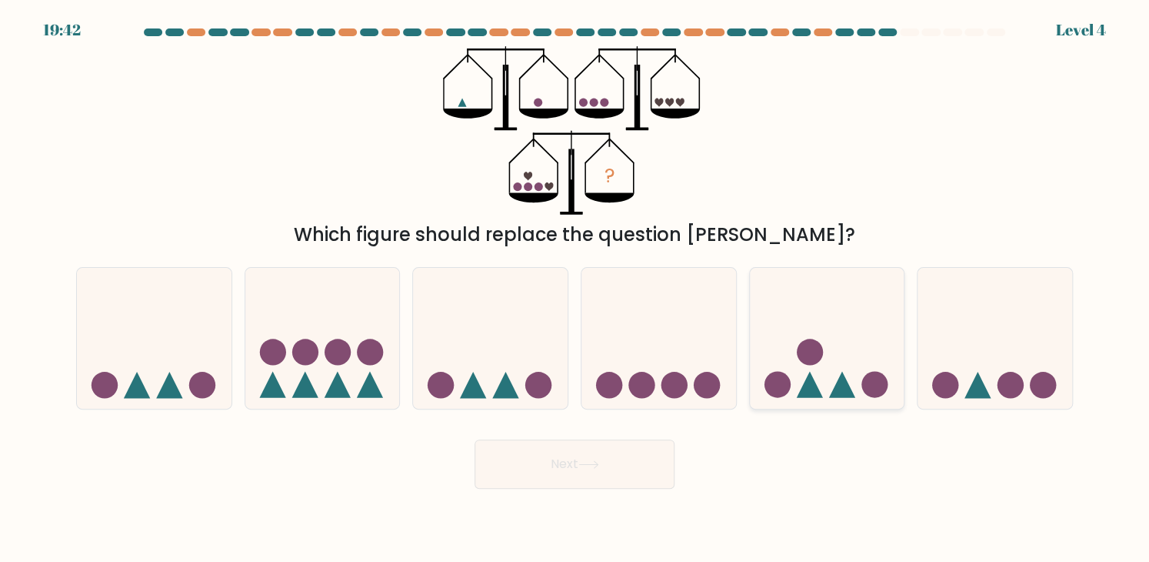
click at [772, 355] on icon at bounding box center [827, 338] width 155 height 128
click at [575, 288] on input "e." at bounding box center [575, 285] width 1 height 8
radio input "true"
click at [649, 475] on button "Next" at bounding box center [575, 463] width 200 height 49
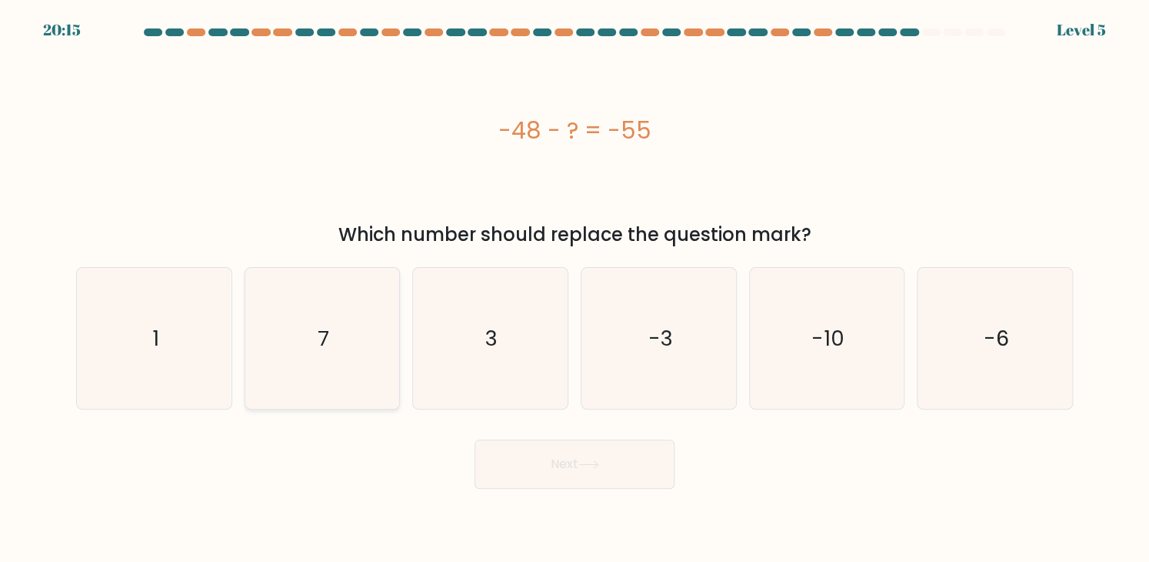
click at [365, 288] on icon "7" at bounding box center [322, 338] width 141 height 141
click at [575, 288] on input "b. 7" at bounding box center [575, 285] width 1 height 8
radio input "true"
click at [542, 467] on button "Next" at bounding box center [575, 463] width 200 height 49
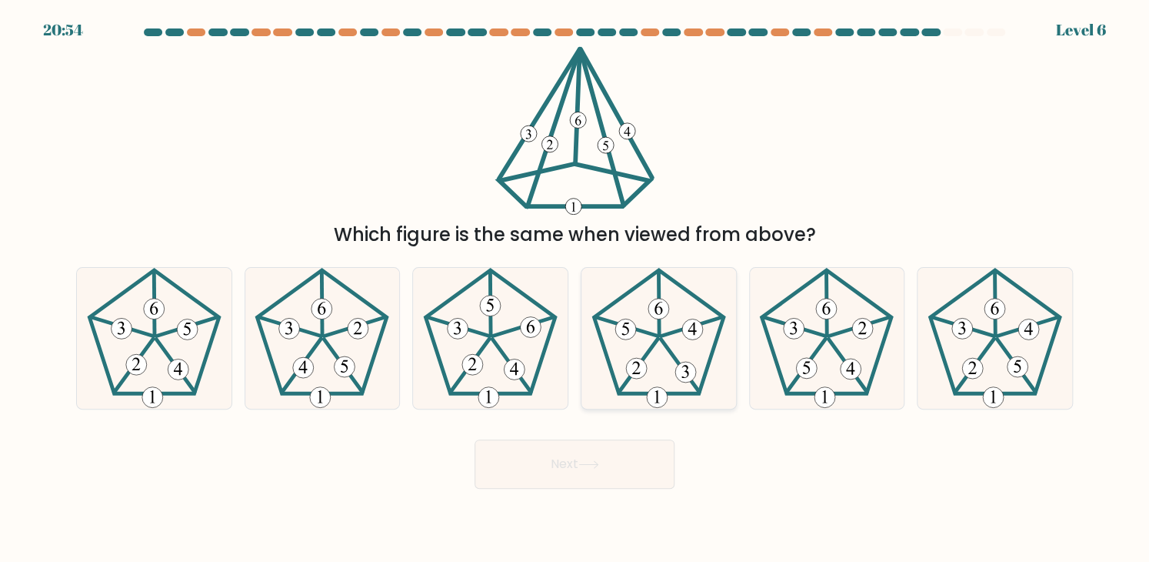
click at [651, 349] on icon at bounding box center [658, 338] width 141 height 141
click at [575, 288] on input "d." at bounding box center [575, 285] width 1 height 8
radio input "true"
click at [631, 474] on button "Next" at bounding box center [575, 463] width 200 height 49
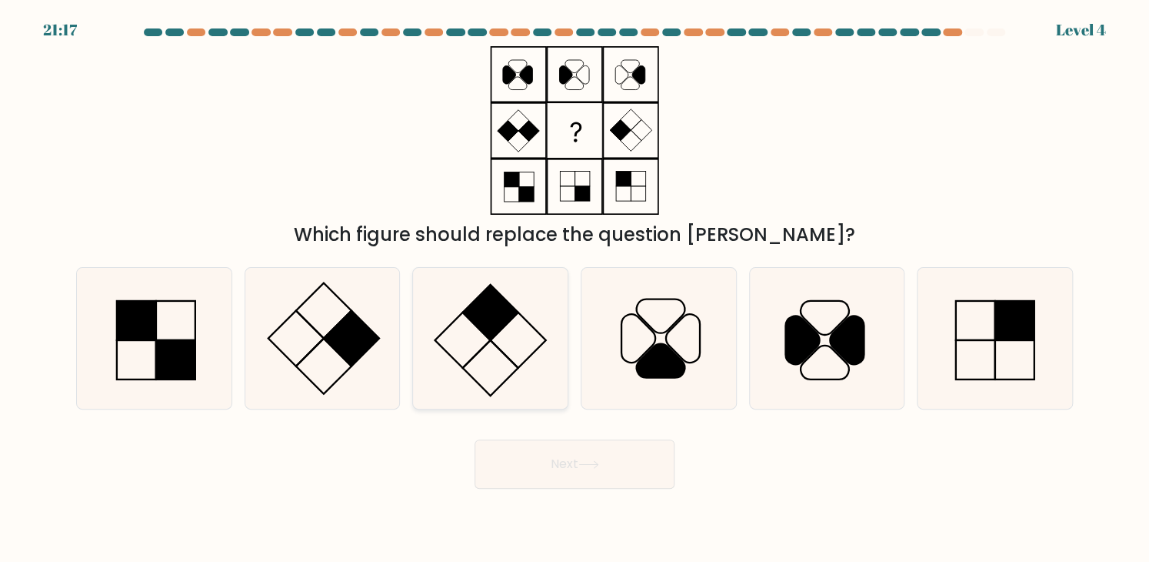
click at [470, 354] on icon at bounding box center [490, 338] width 141 height 141
click at [575, 288] on input "c." at bounding box center [575, 285] width 1 height 8
radio input "true"
click at [532, 469] on button "Next" at bounding box center [575, 463] width 200 height 49
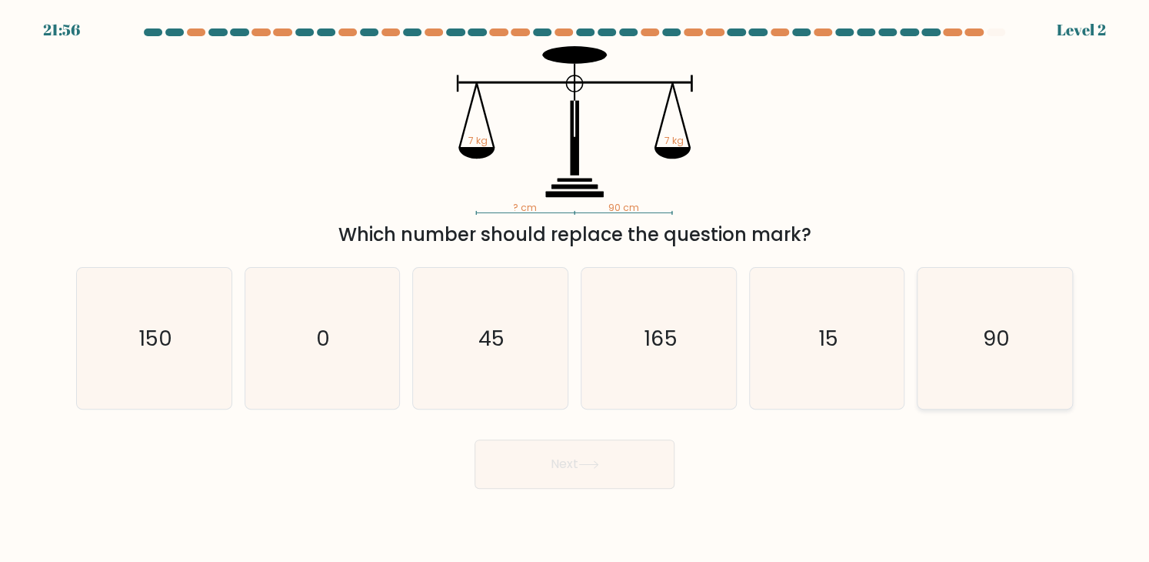
click at [958, 364] on icon "90" at bounding box center [995, 338] width 141 height 141
click at [575, 288] on input "f. 90" at bounding box center [575, 285] width 1 height 8
radio input "true"
click at [605, 484] on button "Next" at bounding box center [575, 463] width 200 height 49
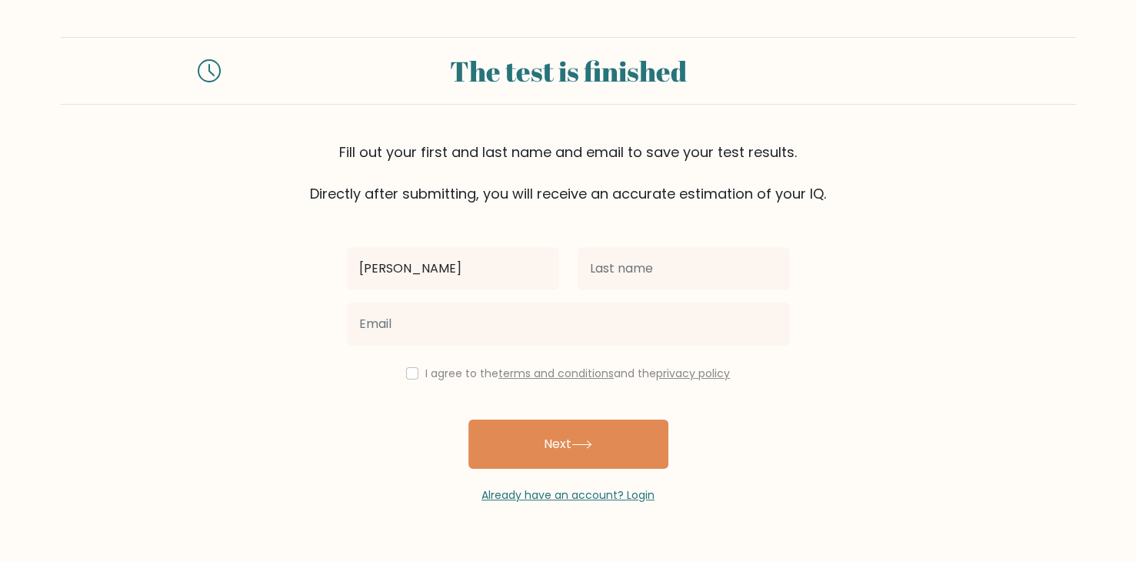
type input "Simona"
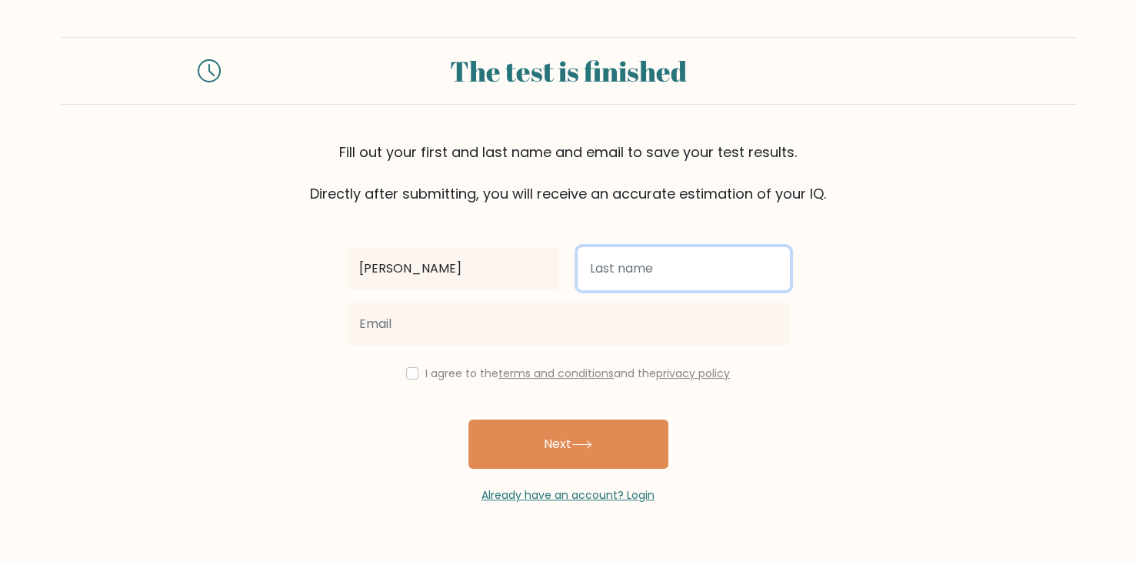
click at [612, 290] on input "text" at bounding box center [684, 268] width 212 height 43
type input "Holá"
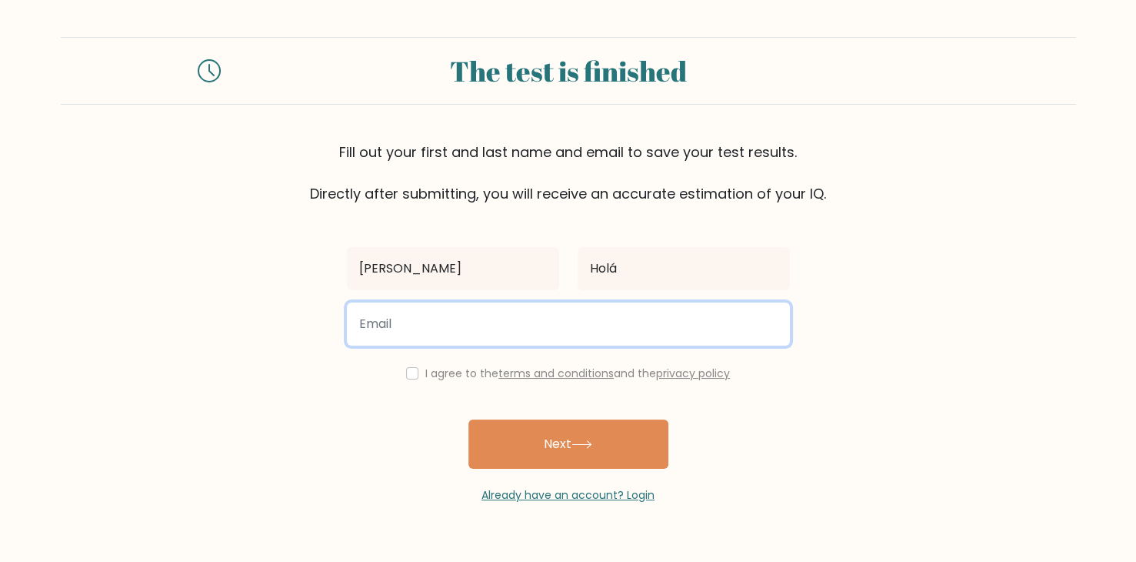
click at [584, 345] on input "email" at bounding box center [568, 323] width 443 height 43
type input "spangebobo@seznam.cz"
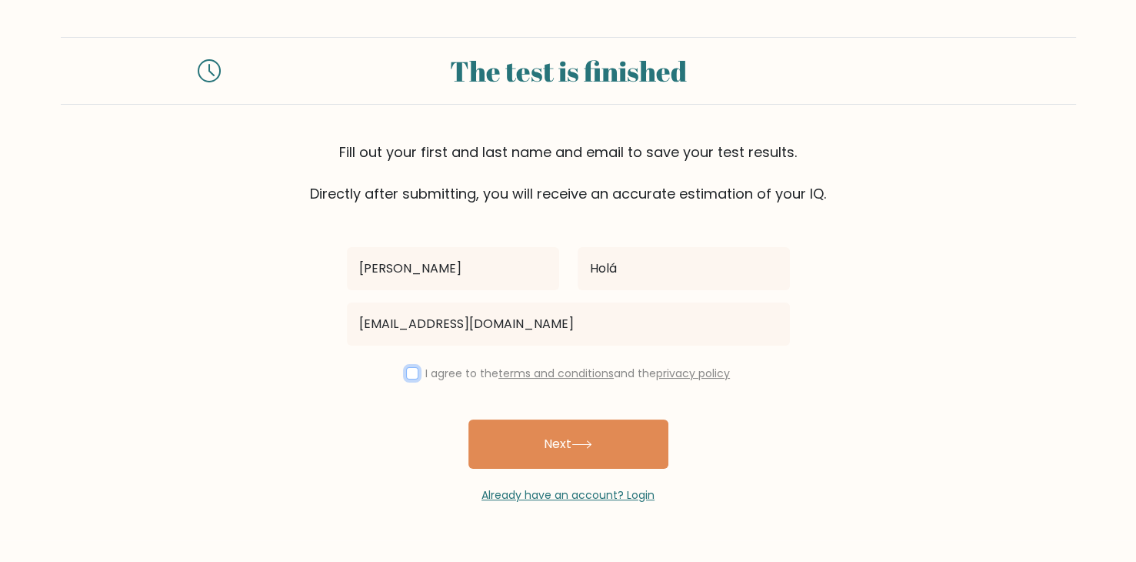
click at [406, 379] on input "checkbox" at bounding box center [412, 373] width 12 height 12
checkbox input "true"
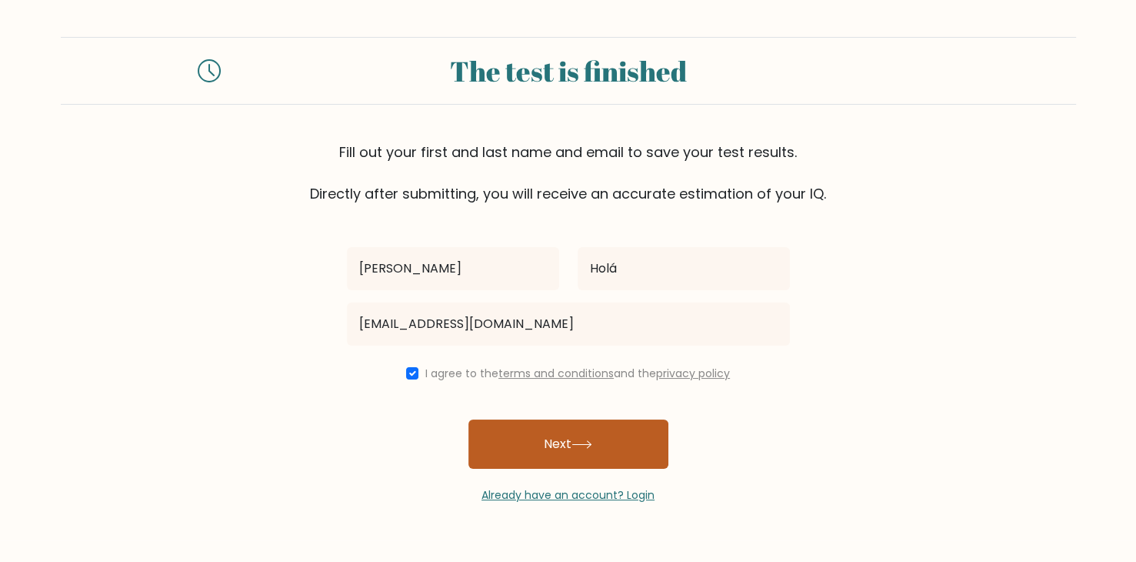
click at [547, 468] on button "Next" at bounding box center [568, 443] width 200 height 49
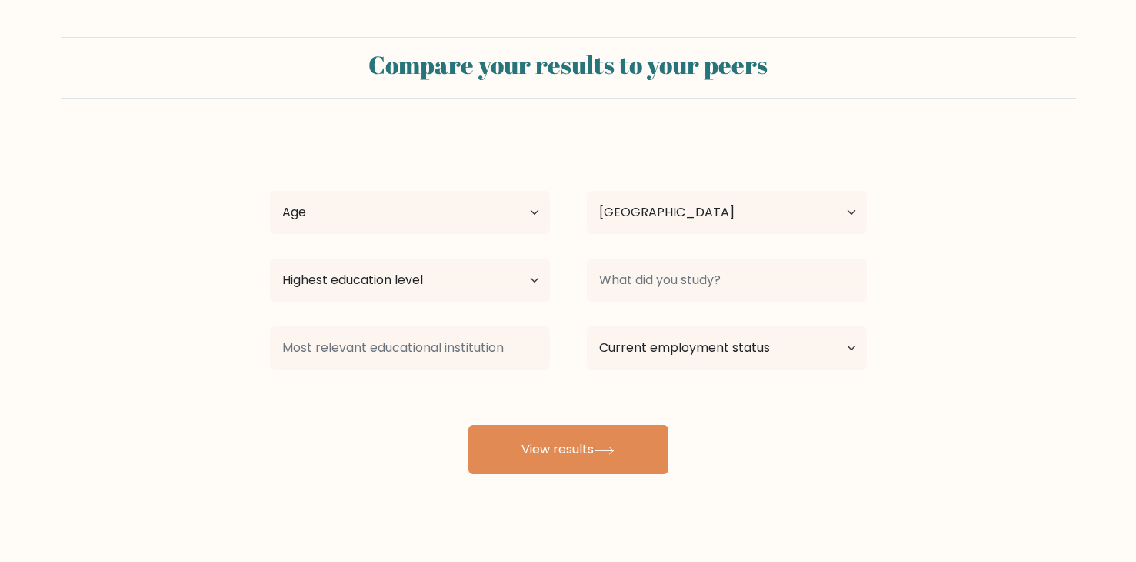
select select "DE"
click at [474, 234] on select "Age Under 18 years old 18-24 years old 25-34 years old 35-44 years old 45-54 ye…" at bounding box center [410, 212] width 280 height 43
select select "18_24"
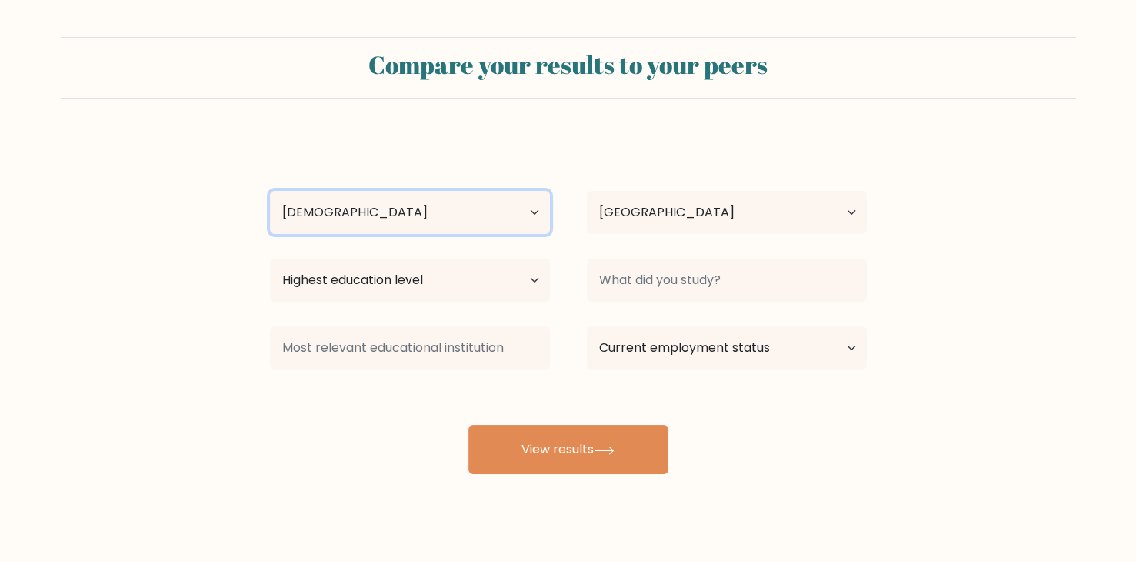
click at [272, 234] on select "Age Under 18 years old 18-24 years old 25-34 years old 35-44 years old 45-54 ye…" at bounding box center [410, 212] width 280 height 43
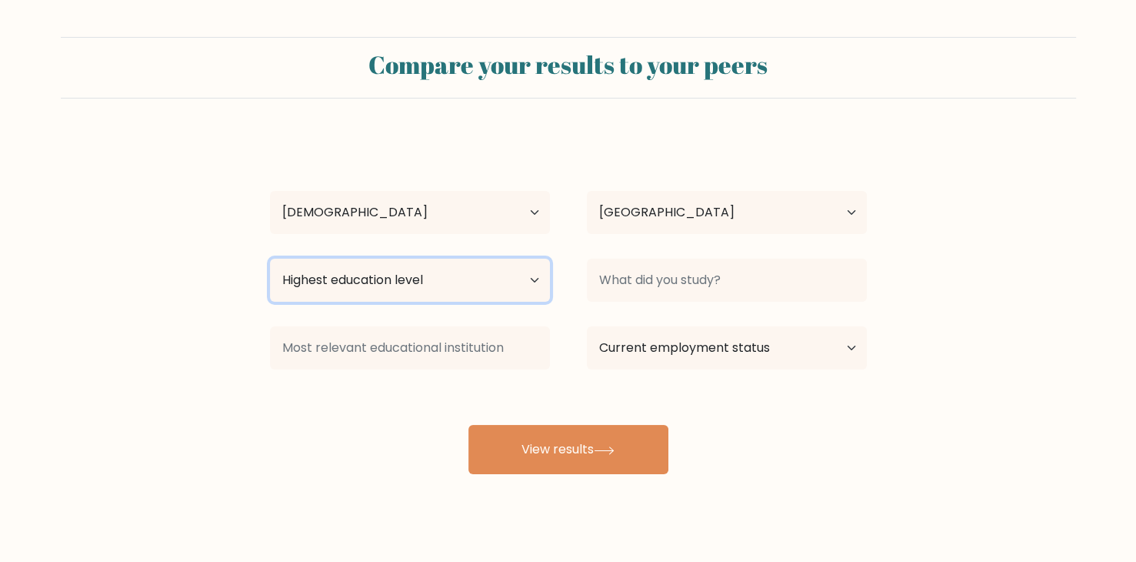
click at [455, 302] on select "Highest education level No schooling Primary Lower Secondary Upper Secondary Oc…" at bounding box center [410, 279] width 280 height 43
select select "upper_secondary"
click at [272, 302] on select "Highest education level No schooling Primary Lower Secondary Upper Secondary Oc…" at bounding box center [410, 279] width 280 height 43
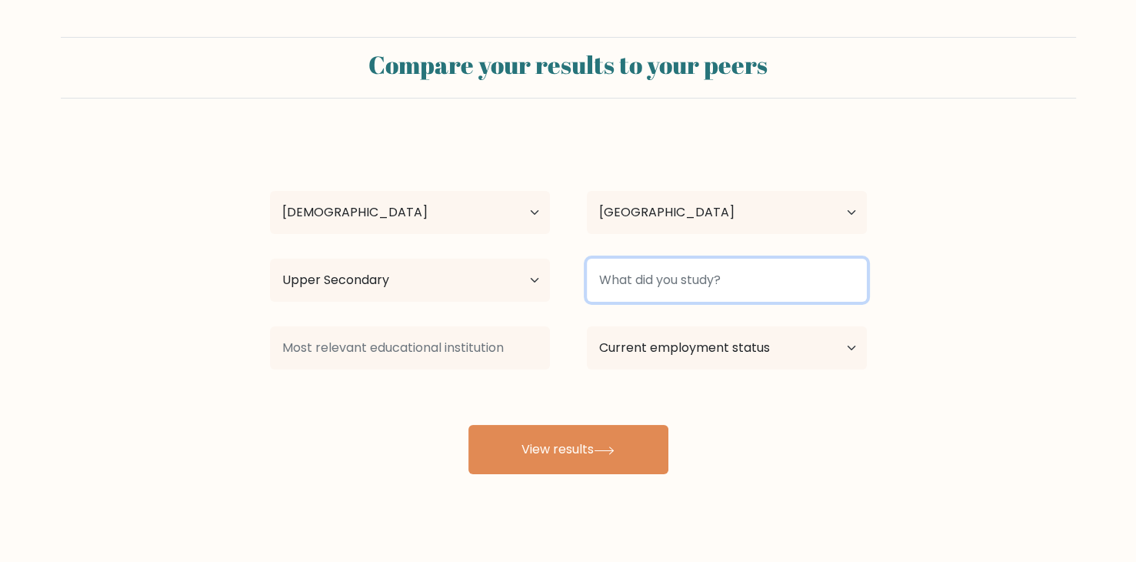
click at [681, 302] on input at bounding box center [727, 279] width 280 height 43
type input "Gymnasium"
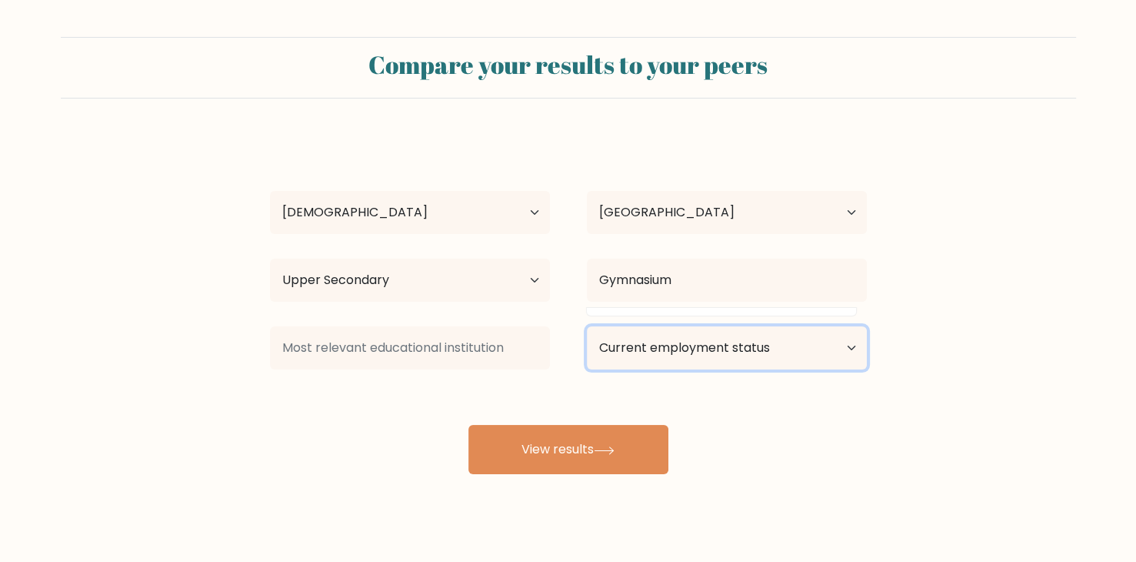
click at [646, 369] on select "Current employment status Employed Student Retired Other / prefer not to answer" at bounding box center [727, 347] width 280 height 43
select select "other"
click at [591, 369] on select "Current employment status Employed Student Retired Other / prefer not to answer" at bounding box center [727, 347] width 280 height 43
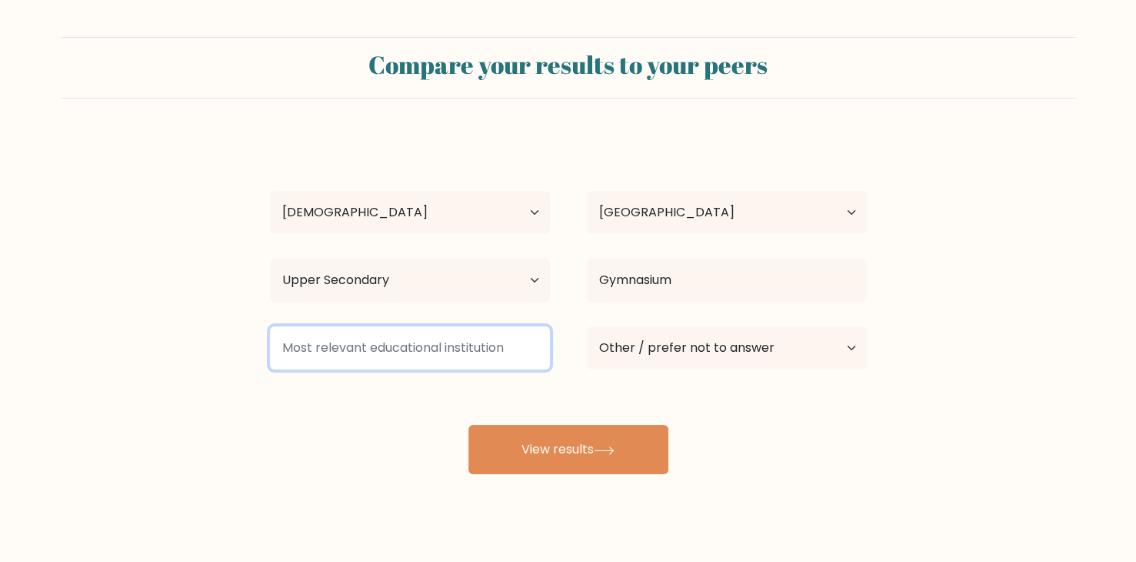
click at [507, 369] on input at bounding box center [410, 347] width 280 height 43
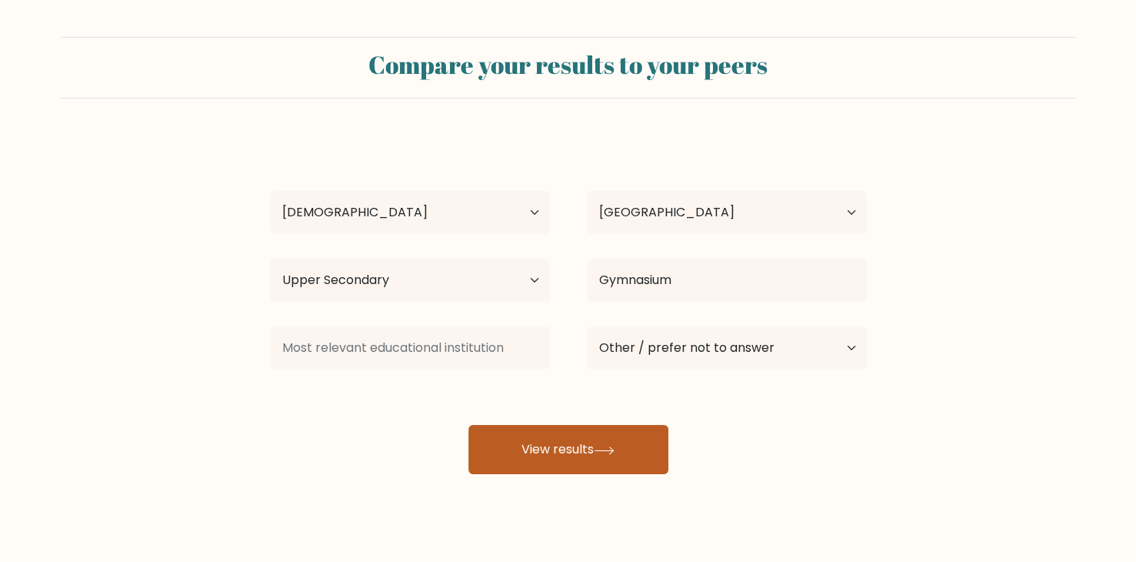
click at [575, 474] on button "View results" at bounding box center [568, 449] width 200 height 49
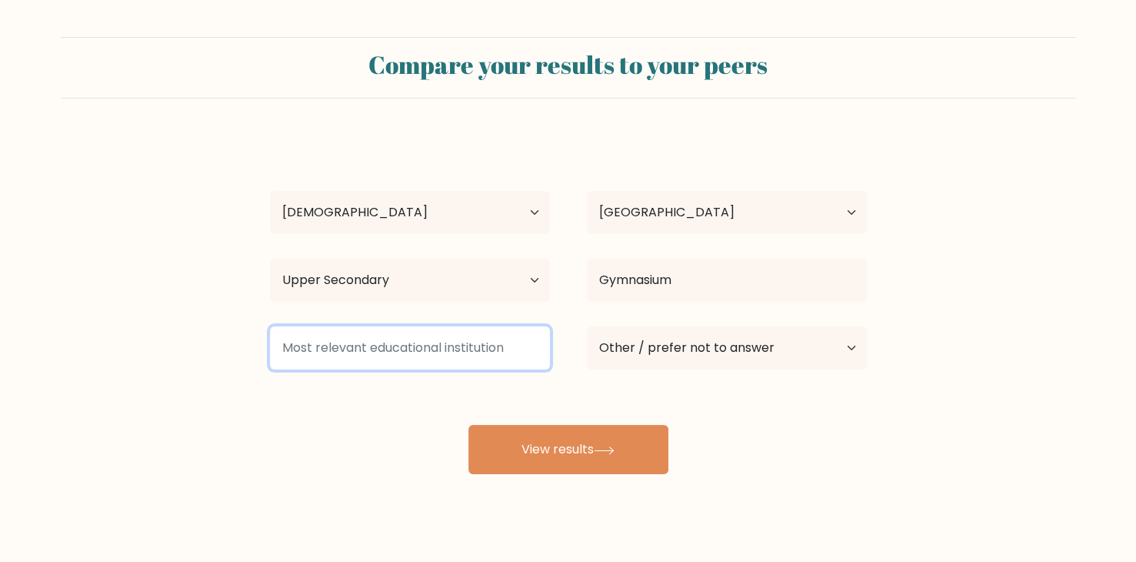
click at [502, 369] on input at bounding box center [410, 347] width 280 height 43
type input "G"
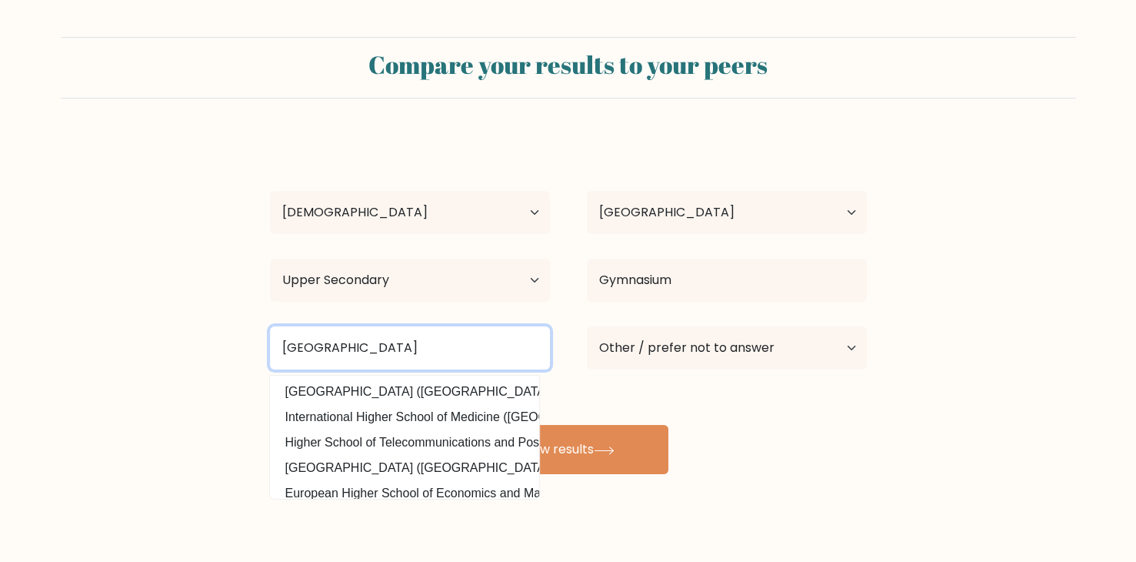
scroll to position [0, 5]
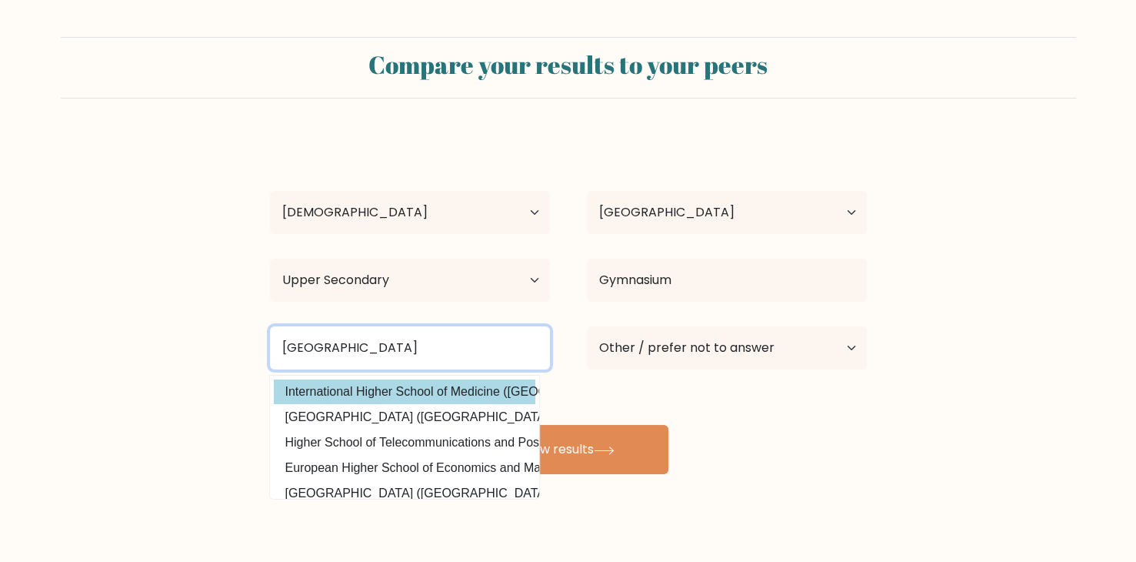
type input "High school gymnasium Jevíčko"
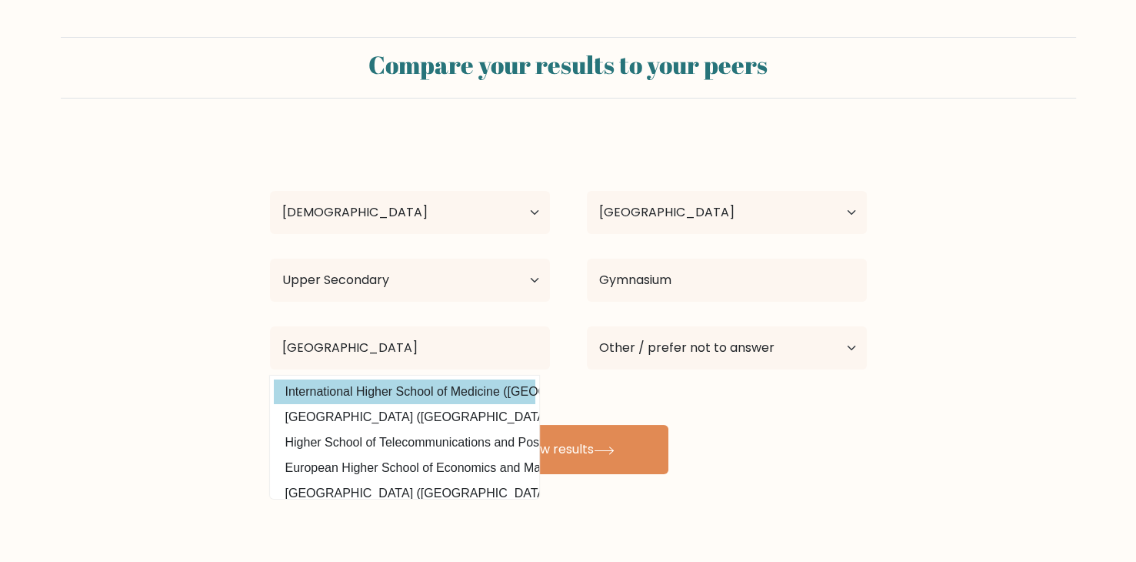
scroll to position [0, 0]
click at [498, 474] on div "Simona Holá Age Under 18 years old 18-24 years old 25-34 years old 35-44 years …" at bounding box center [568, 304] width 615 height 338
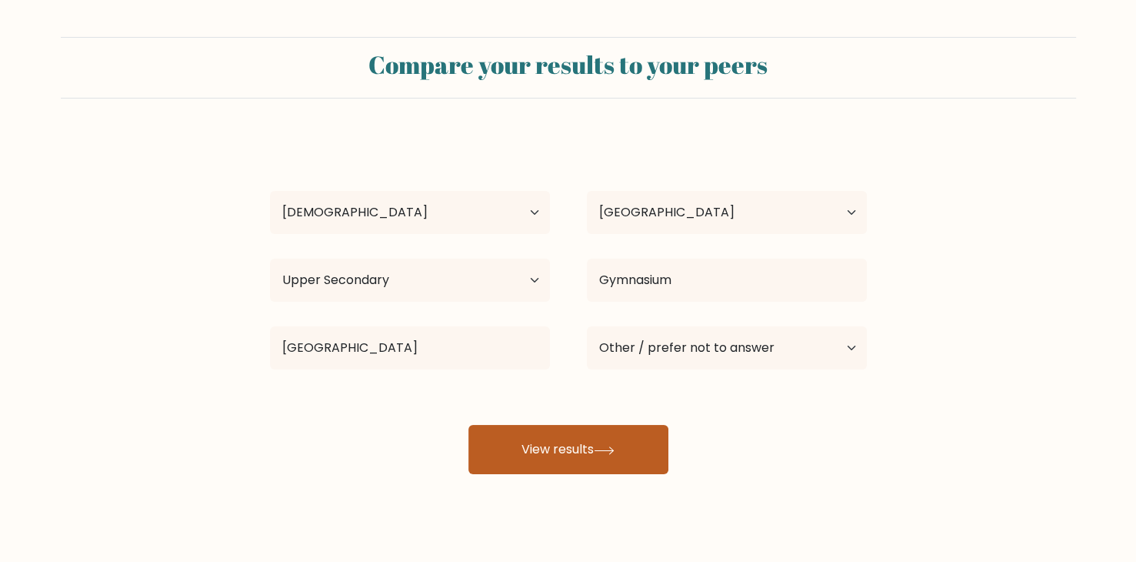
click at [588, 474] on button "View results" at bounding box center [568, 449] width 200 height 49
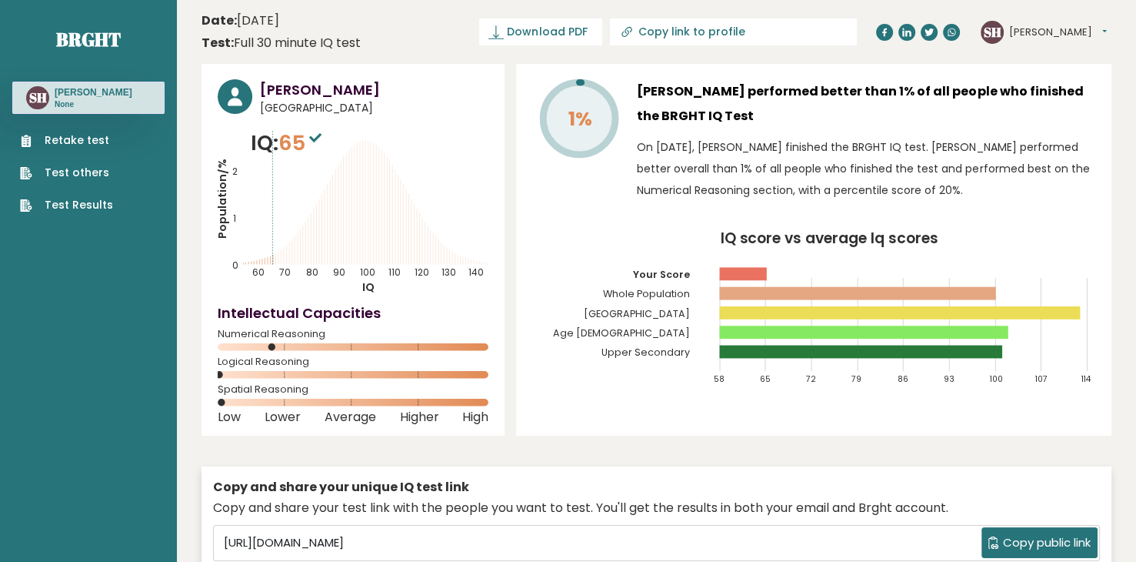
click at [475, 323] on h4 "Intellectual Capacities" at bounding box center [353, 312] width 271 height 21
click at [597, 208] on div "1%" at bounding box center [578, 143] width 92 height 129
